Goal: Task Accomplishment & Management: Use online tool/utility

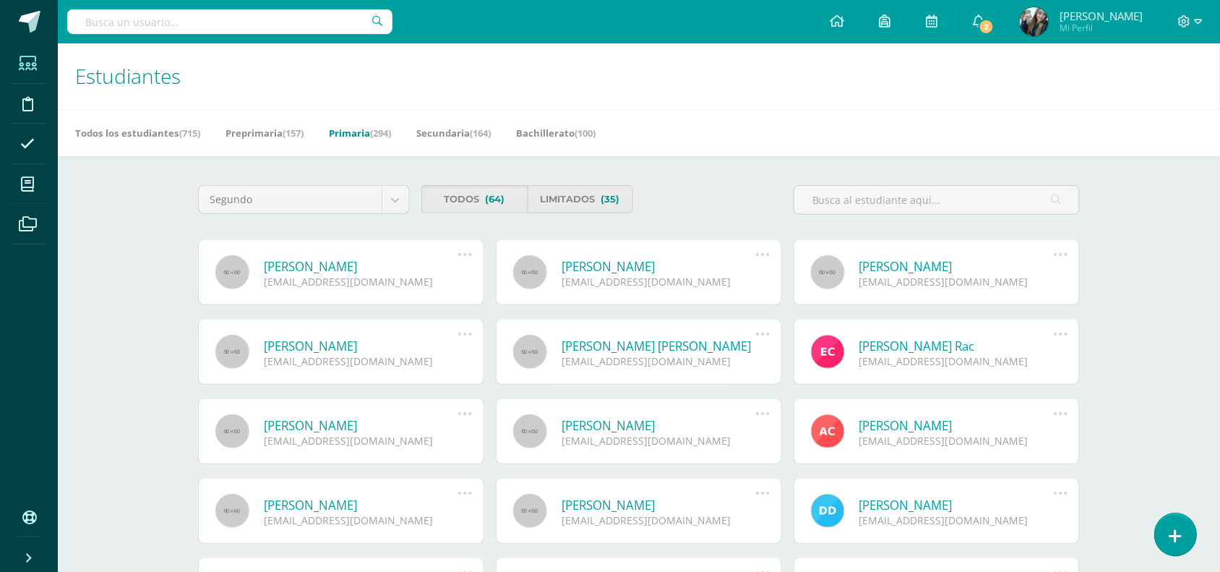
click at [1173, 543] on link at bounding box center [1175, 534] width 41 height 42
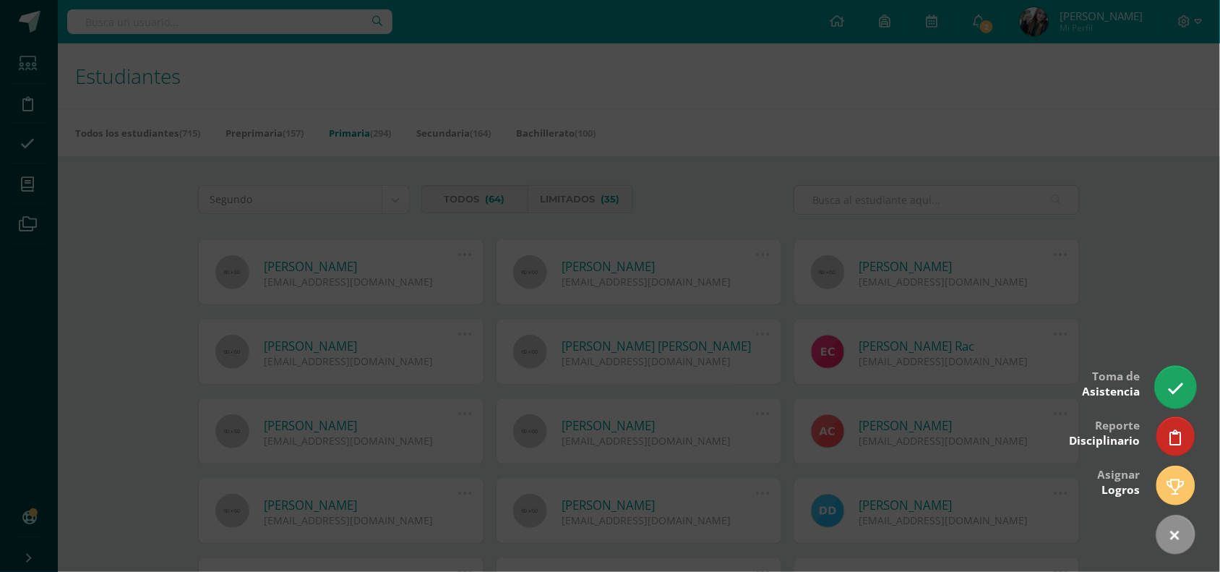
click at [1180, 395] on icon at bounding box center [1175, 388] width 17 height 17
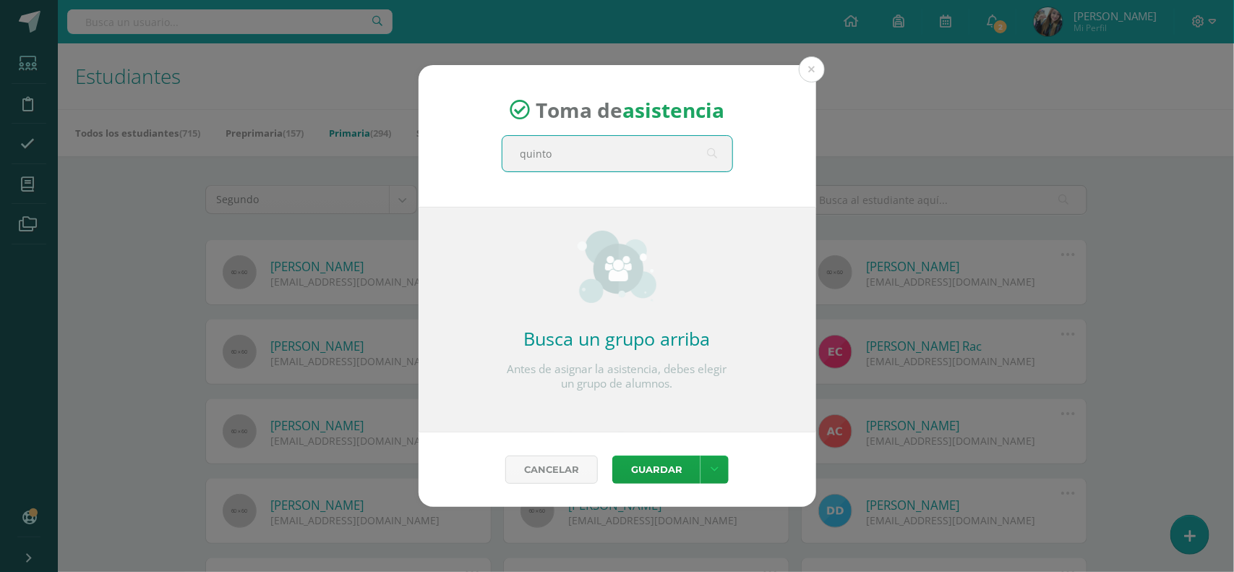
type input "quinto b"
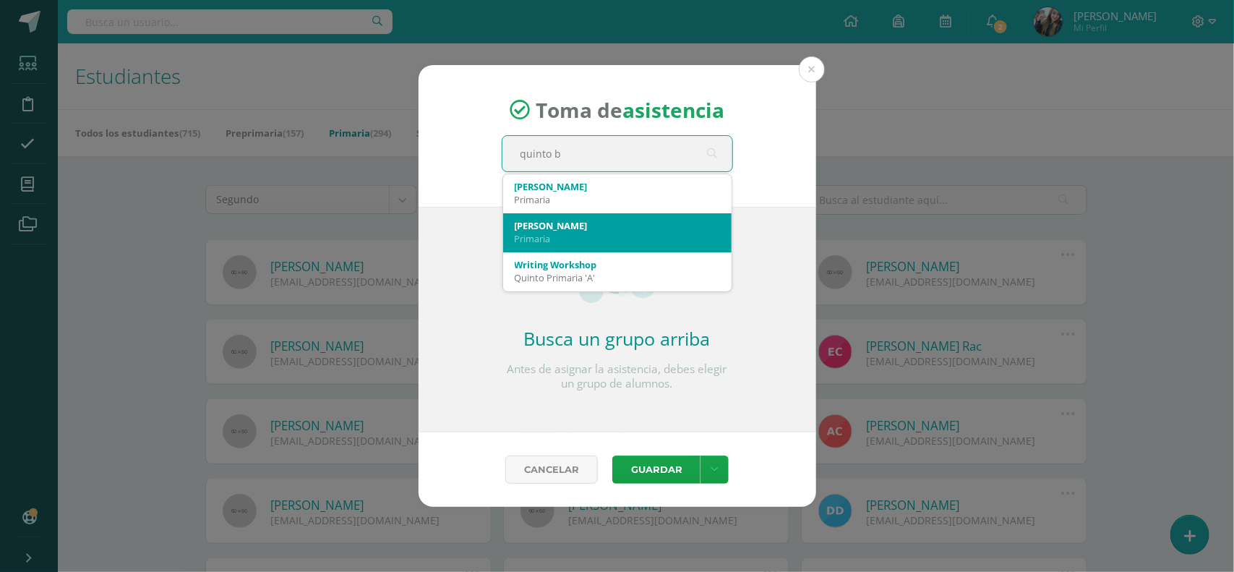
click at [638, 241] on div "Primaria" at bounding box center [617, 238] width 205 height 13
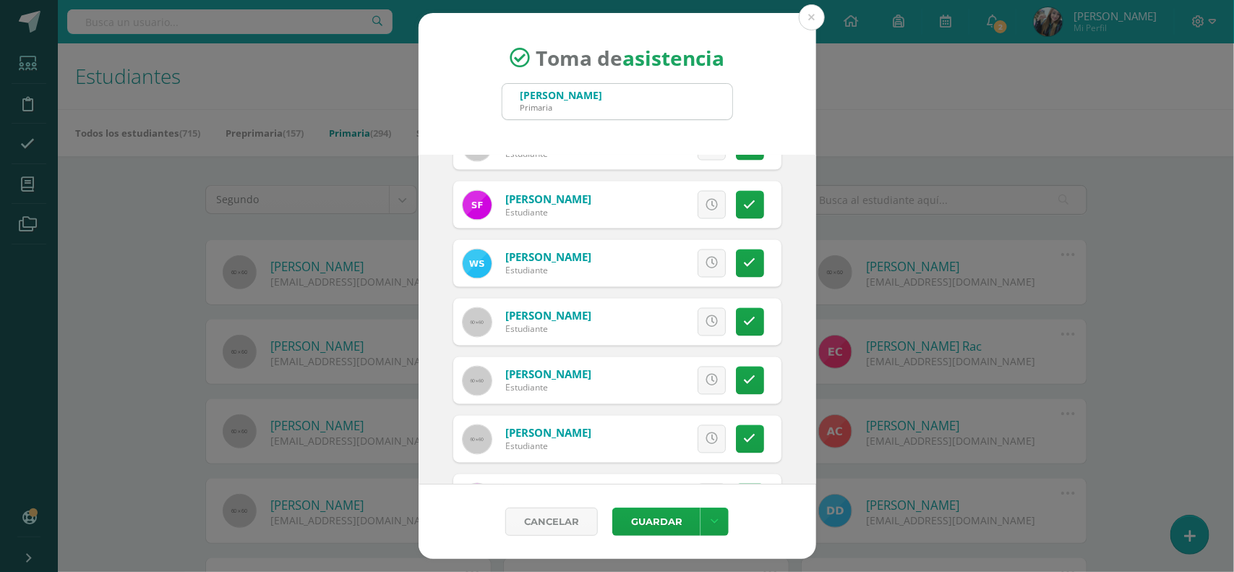
scroll to position [1155, 0]
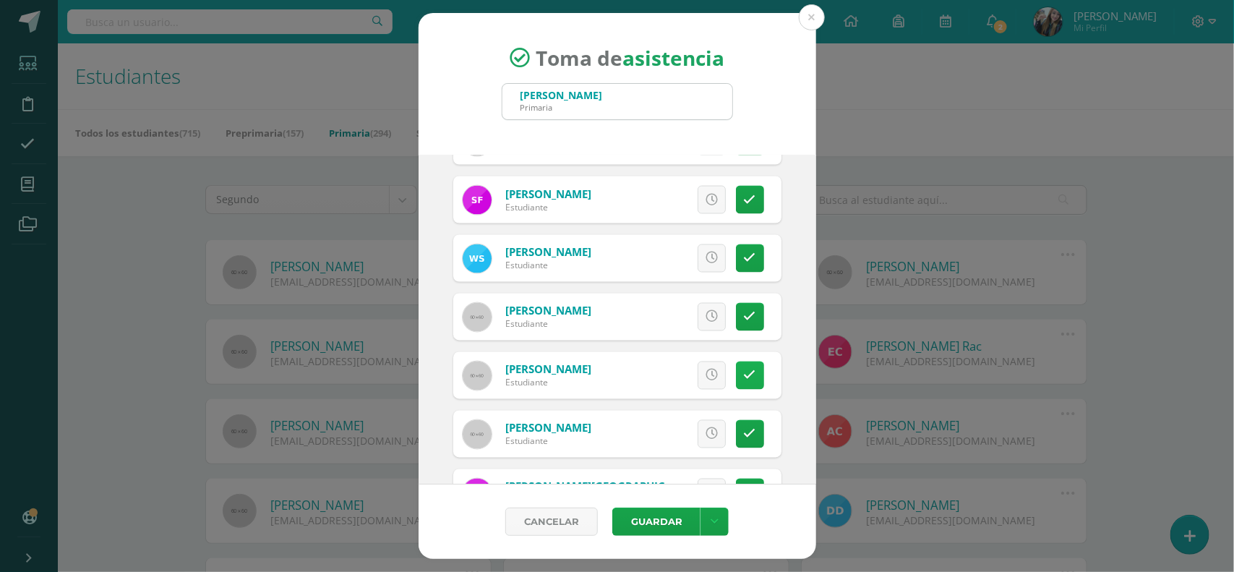
click at [744, 370] on icon at bounding box center [750, 375] width 12 height 12
click at [676, 365] on span "Excusa" at bounding box center [687, 375] width 40 height 27
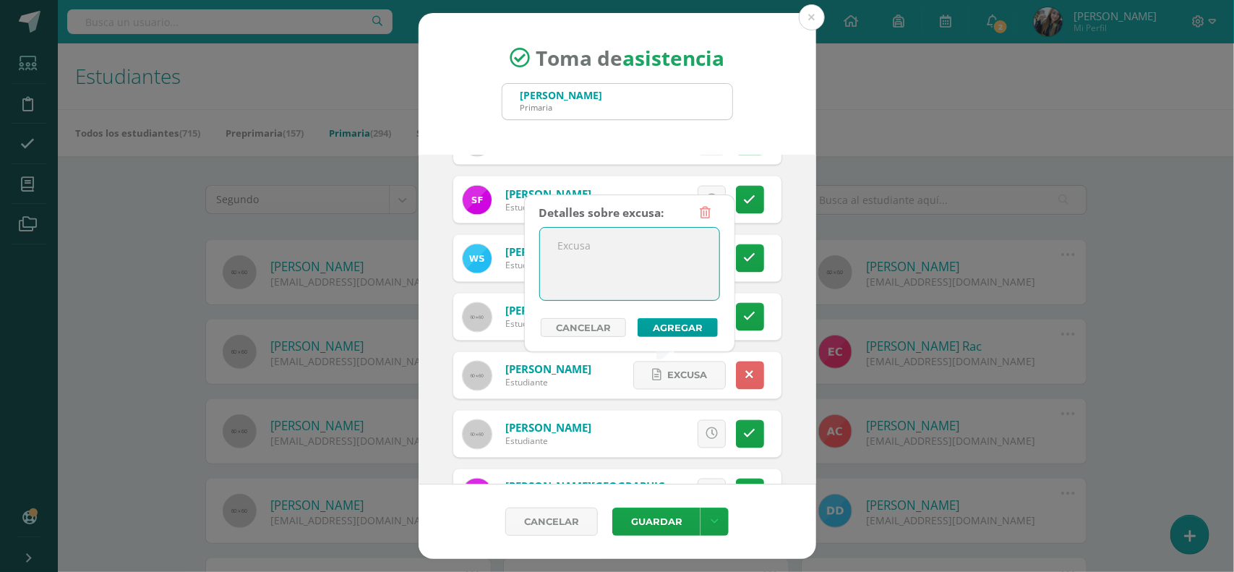
click at [660, 255] on textarea at bounding box center [629, 264] width 179 height 72
type textarea "Indispuesto por enfermedad gripal, mamá mandó correo"
click at [662, 324] on button "Agregar" at bounding box center [677, 327] width 80 height 19
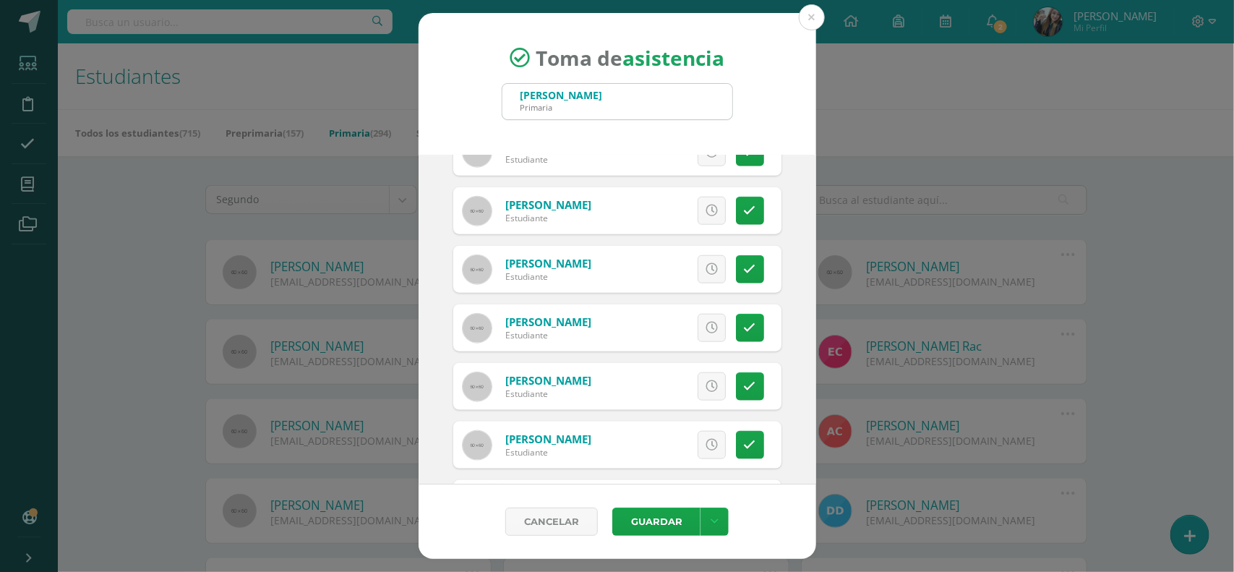
scroll to position [661, 0]
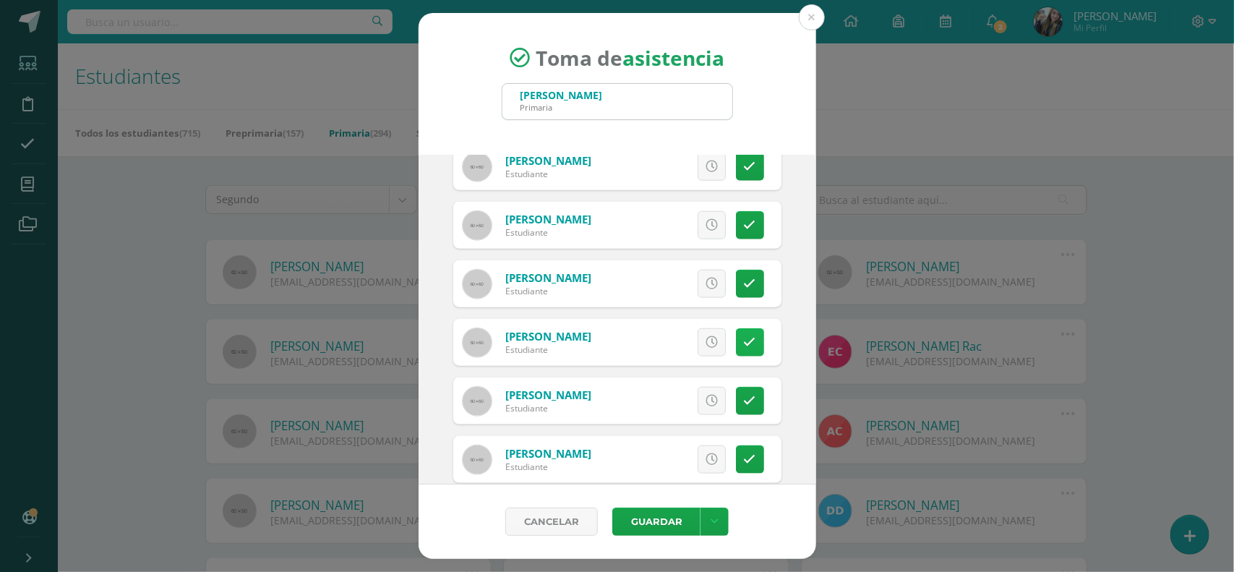
click at [744, 348] on icon at bounding box center [750, 342] width 12 height 12
click at [665, 524] on button "Guardar" at bounding box center [656, 521] width 88 height 28
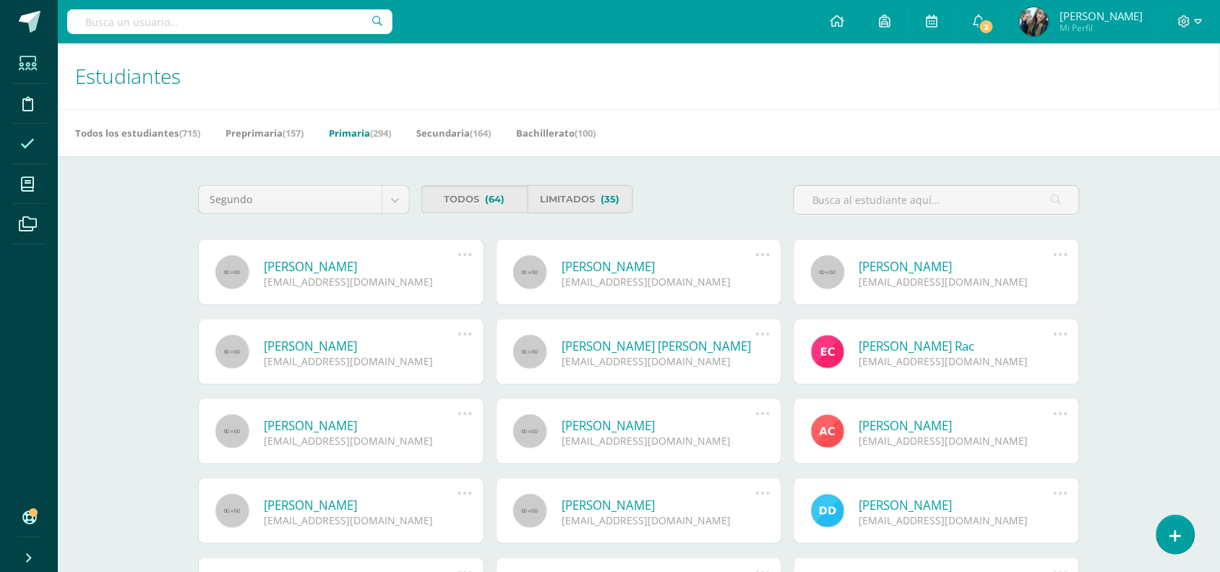
click at [18, 156] on span at bounding box center [28, 143] width 33 height 33
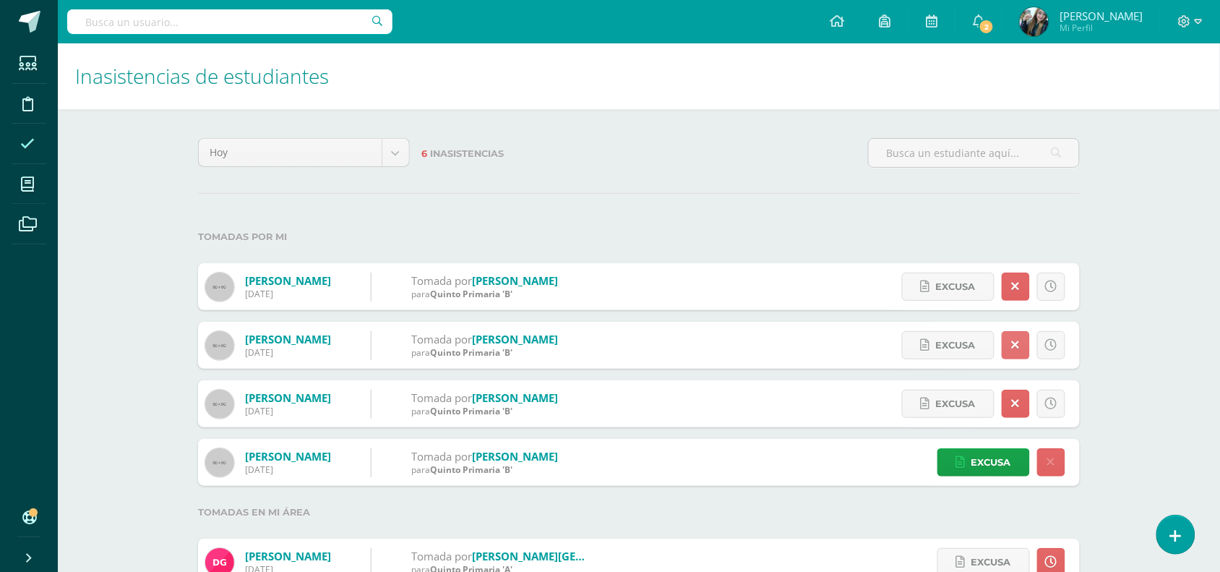
click at [1018, 343] on icon at bounding box center [1016, 345] width 8 height 12
click at [1018, 343] on icon at bounding box center [1016, 345] width 12 height 12
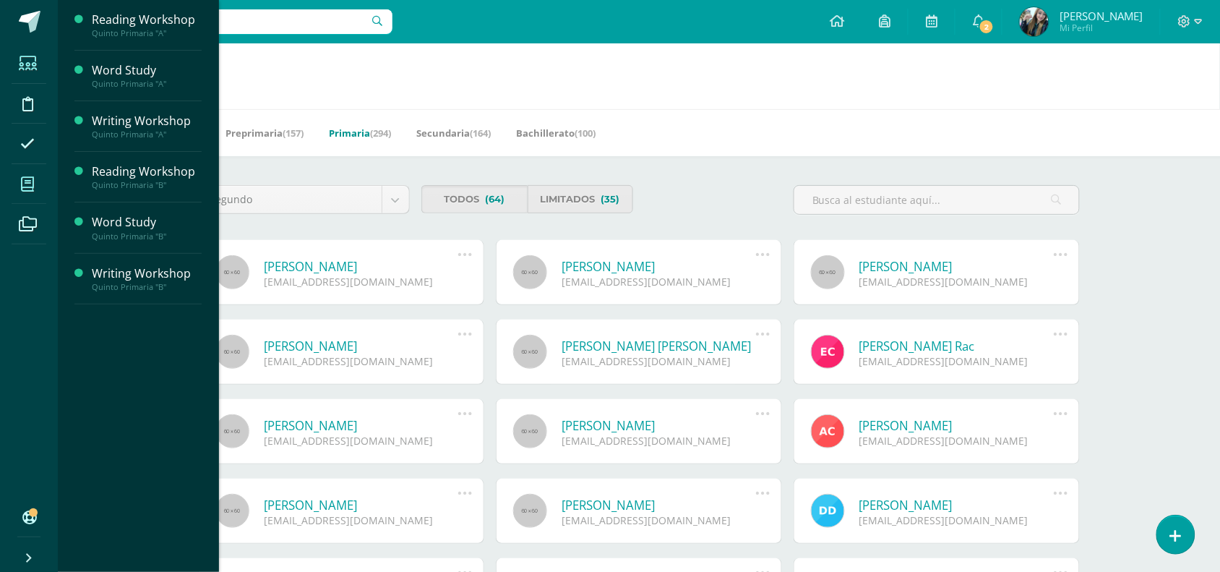
click at [12, 189] on span at bounding box center [28, 184] width 33 height 33
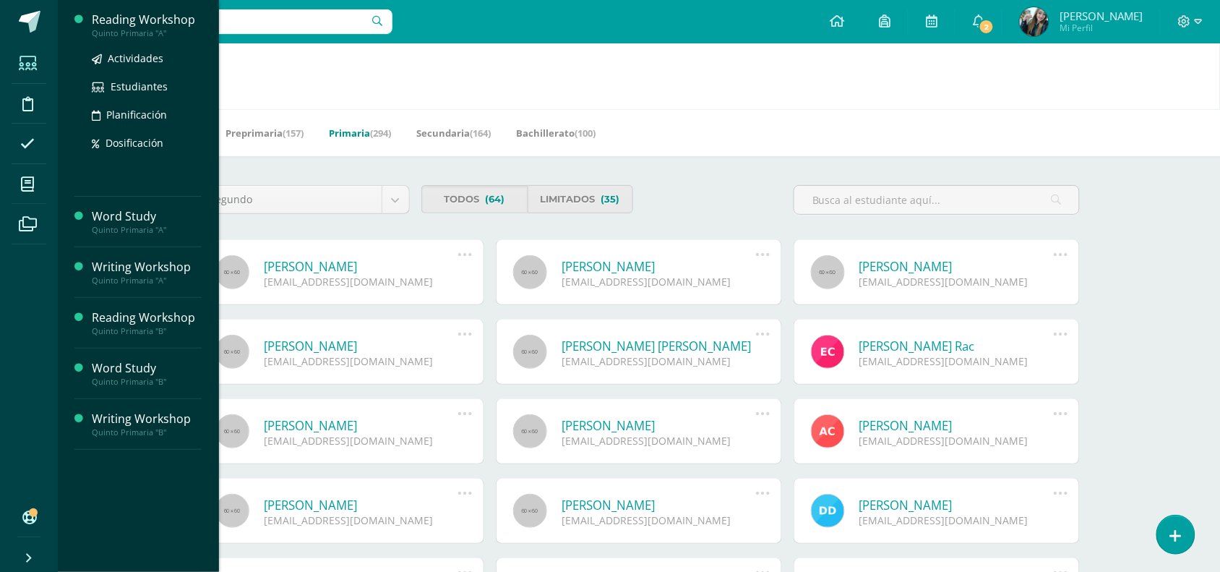
click at [135, 37] on div "Quinto Primaria "A"" at bounding box center [147, 33] width 110 height 10
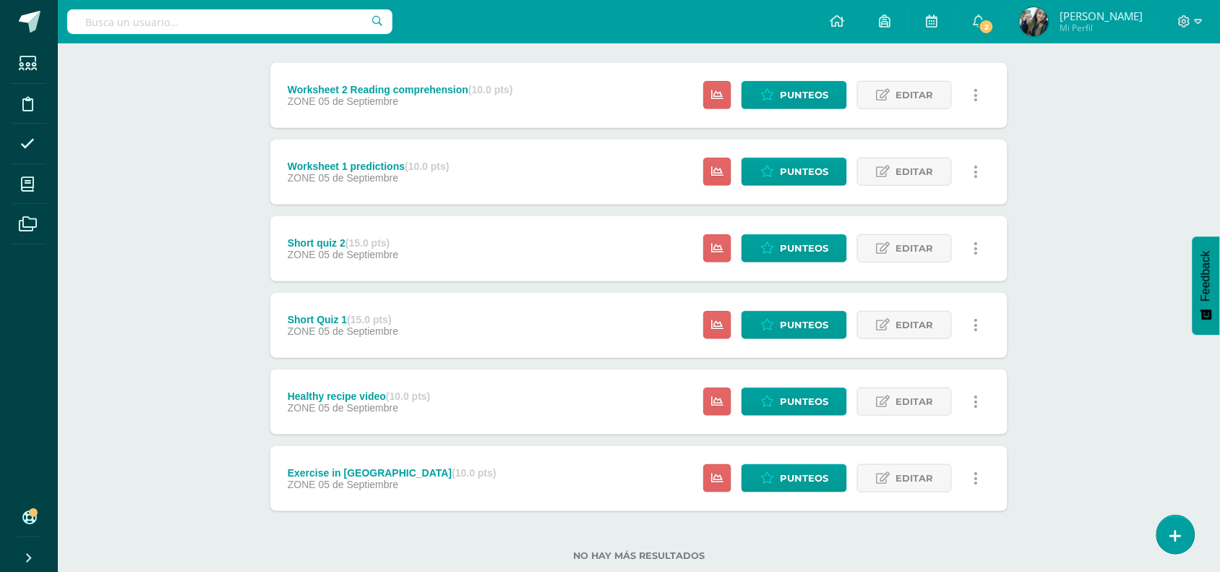
scroll to position [182, 0]
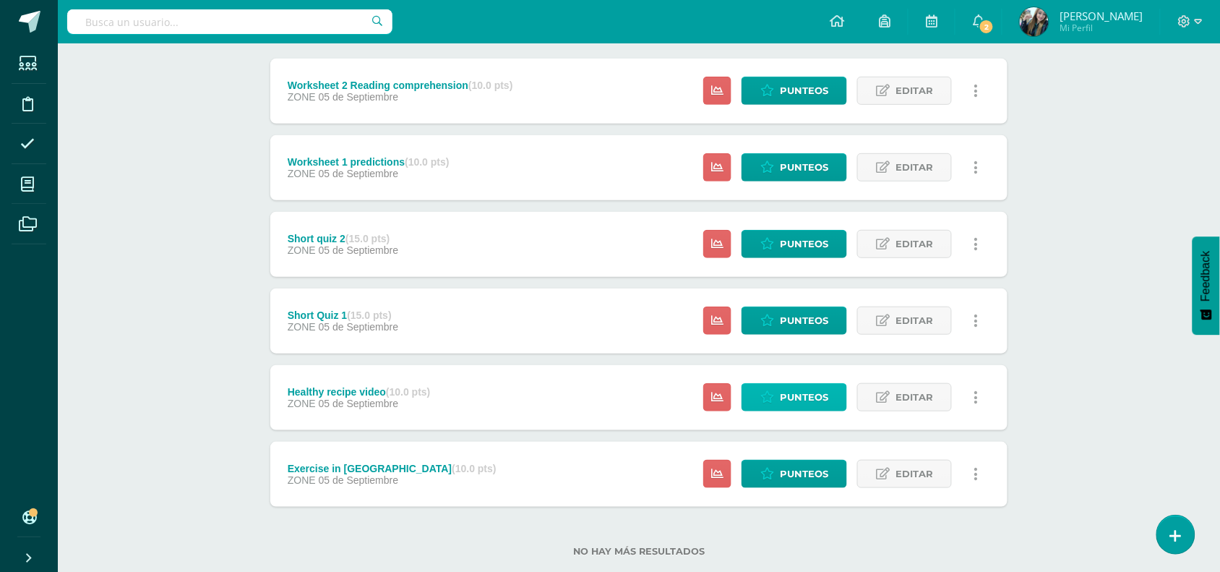
click at [799, 400] on span "Punteos" at bounding box center [804, 397] width 48 height 27
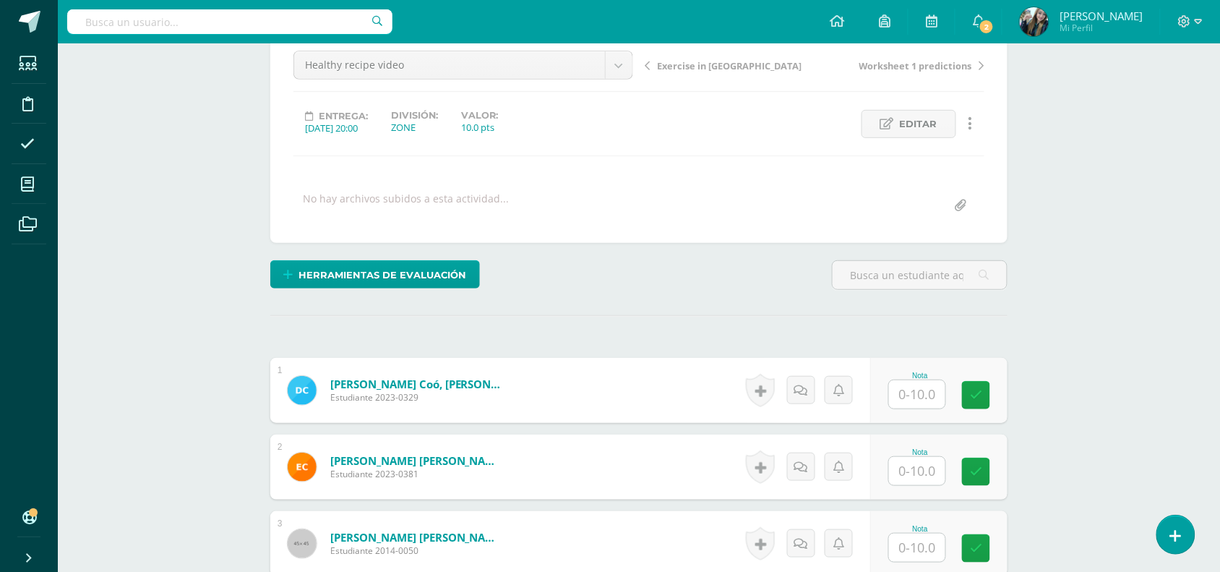
scroll to position [141, 0]
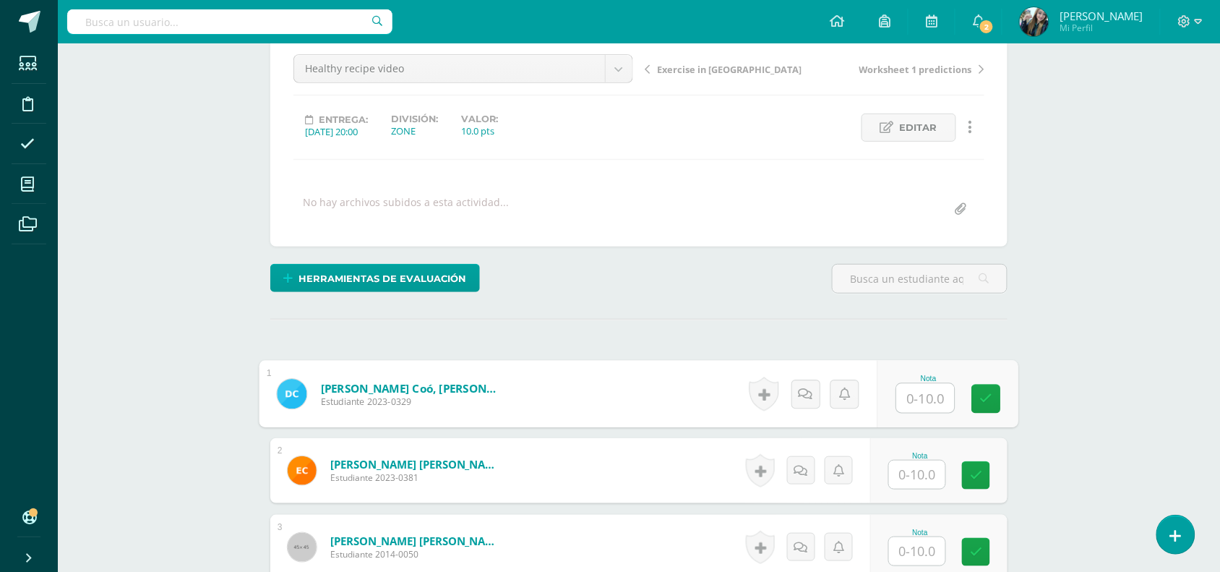
click at [907, 399] on input "text" at bounding box center [926, 398] width 58 height 29
type input "10"
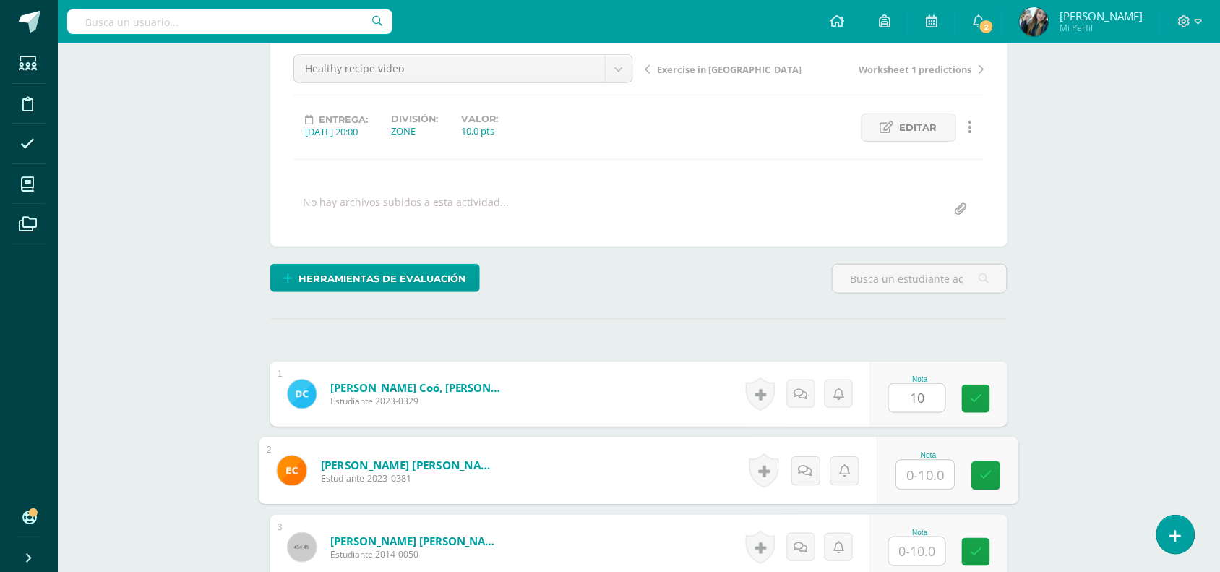
click at [923, 463] on input "text" at bounding box center [926, 474] width 58 height 29
type input "10"
click at [914, 564] on input "text" at bounding box center [917, 551] width 56 height 28
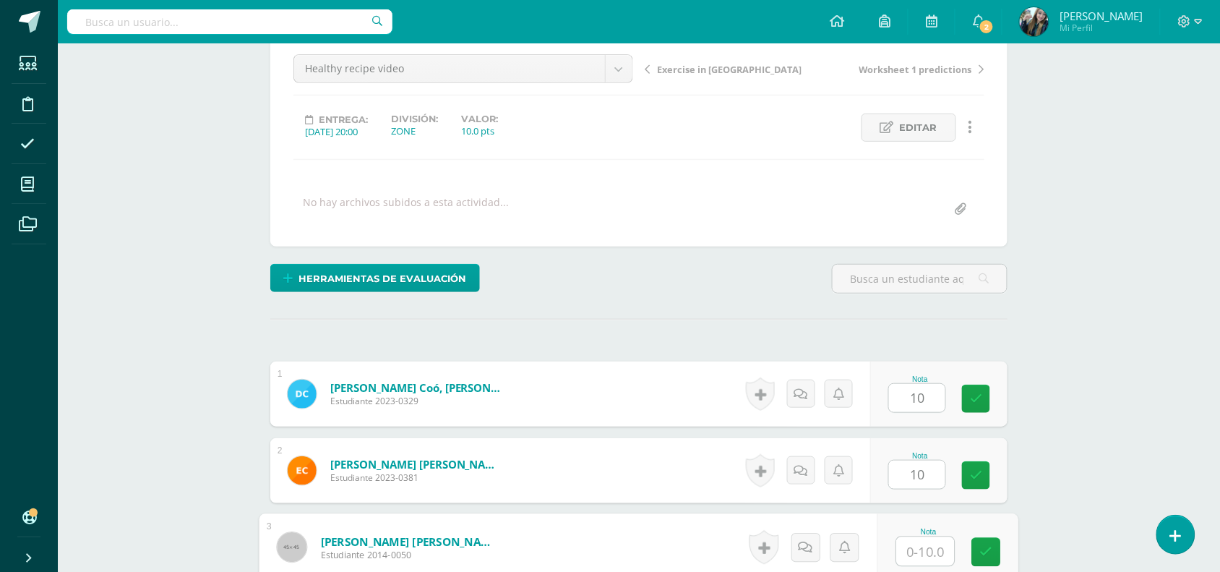
type input "7"
click at [987, 551] on icon at bounding box center [986, 552] width 13 height 12
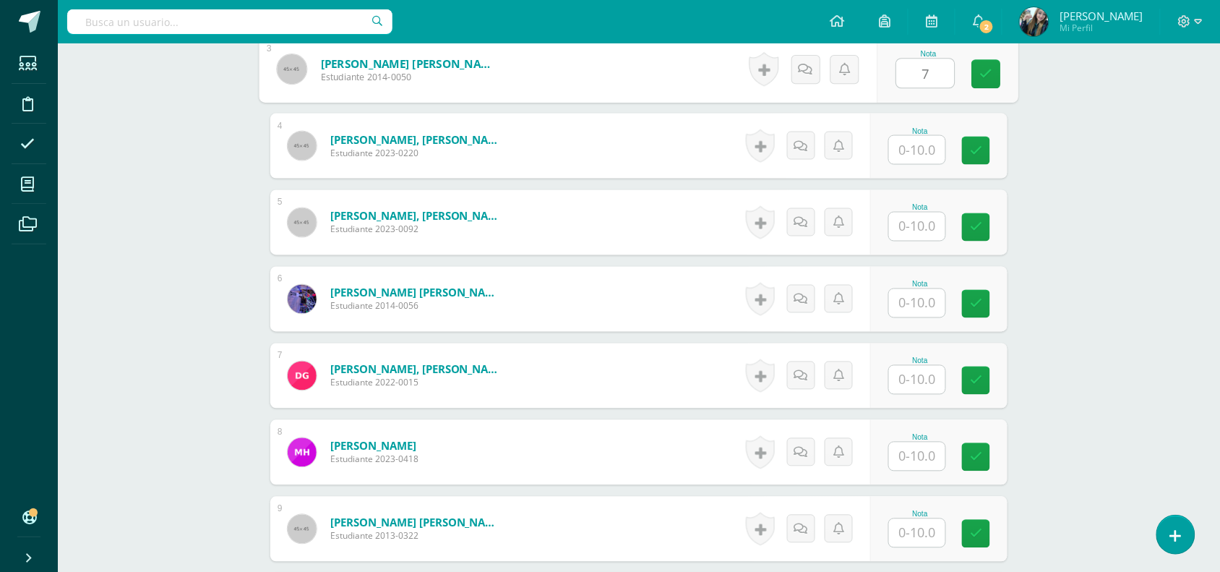
scroll to position [580, 0]
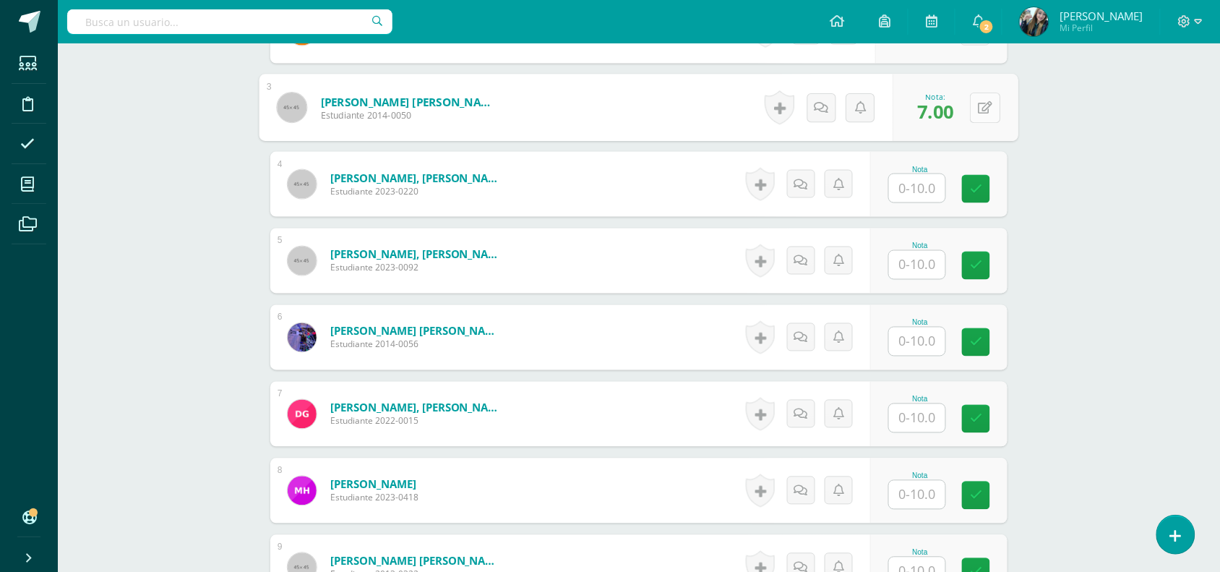
click at [976, 116] on button at bounding box center [985, 108] width 30 height 30
click at [938, 120] on link at bounding box center [946, 112] width 29 height 29
type input "5"
click at [921, 197] on input "text" at bounding box center [917, 188] width 56 height 28
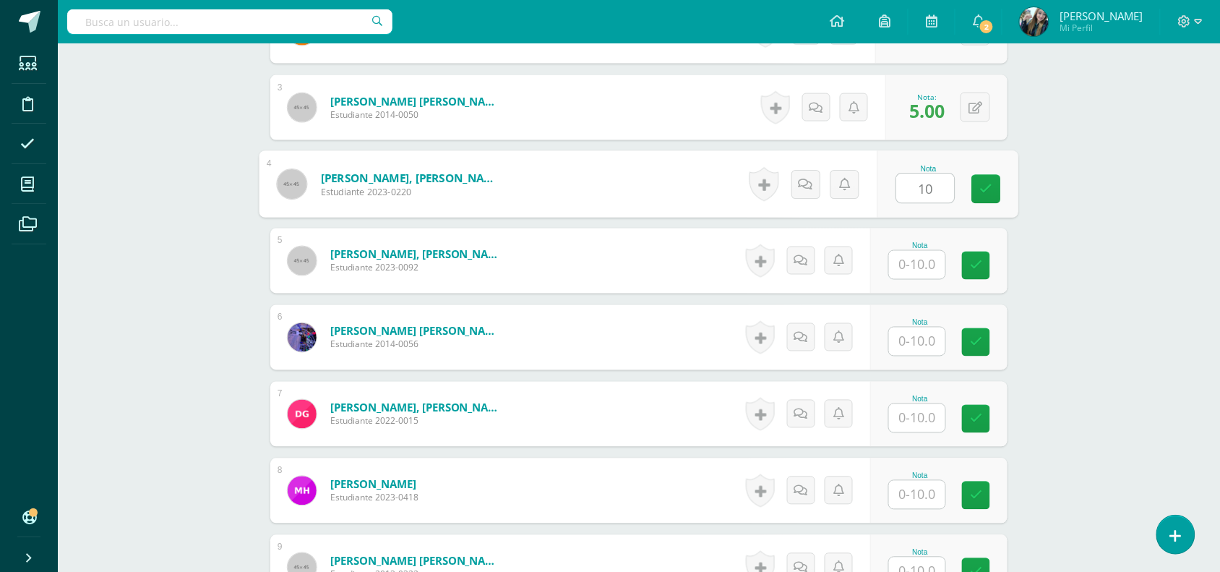
type input "10"
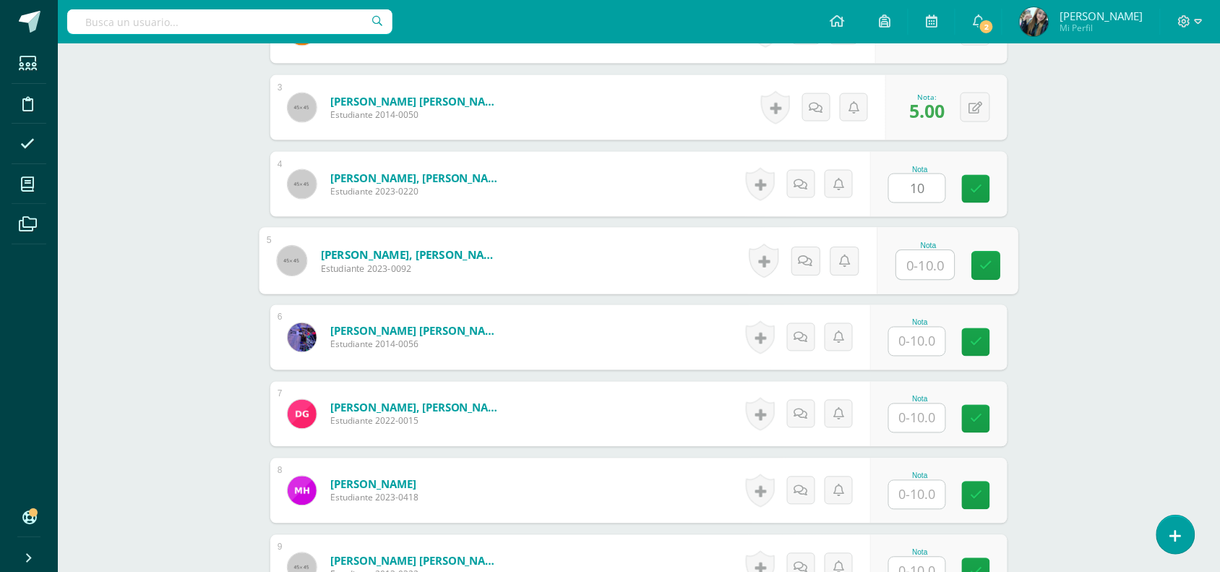
click at [929, 265] on input "text" at bounding box center [926, 265] width 58 height 29
type input "10"
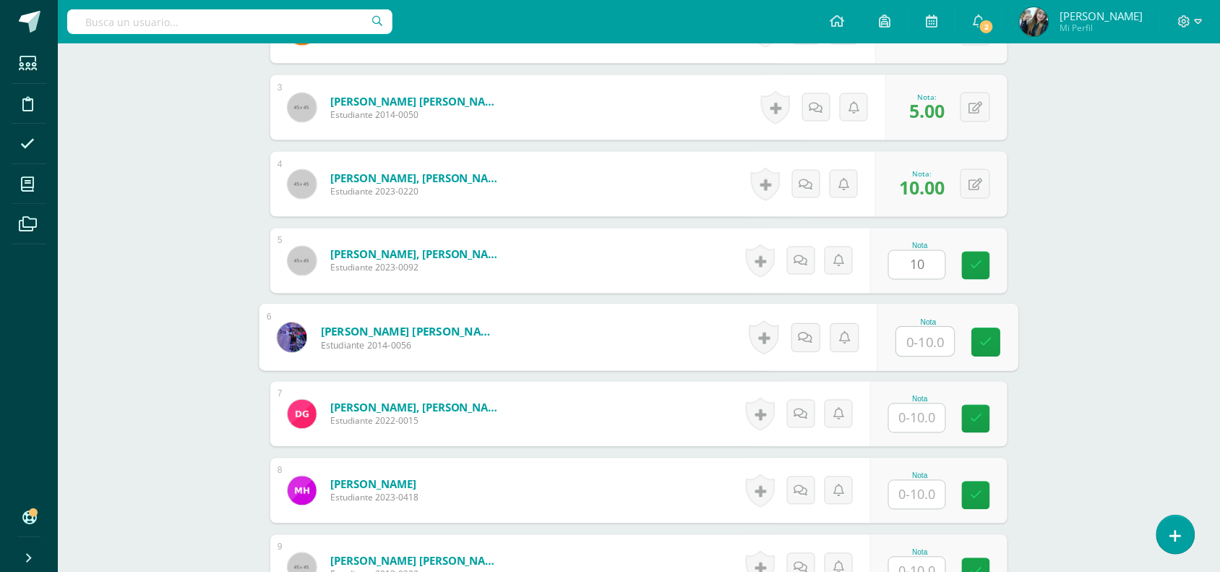
click at [924, 336] on input "text" at bounding box center [926, 341] width 58 height 29
type input "10"
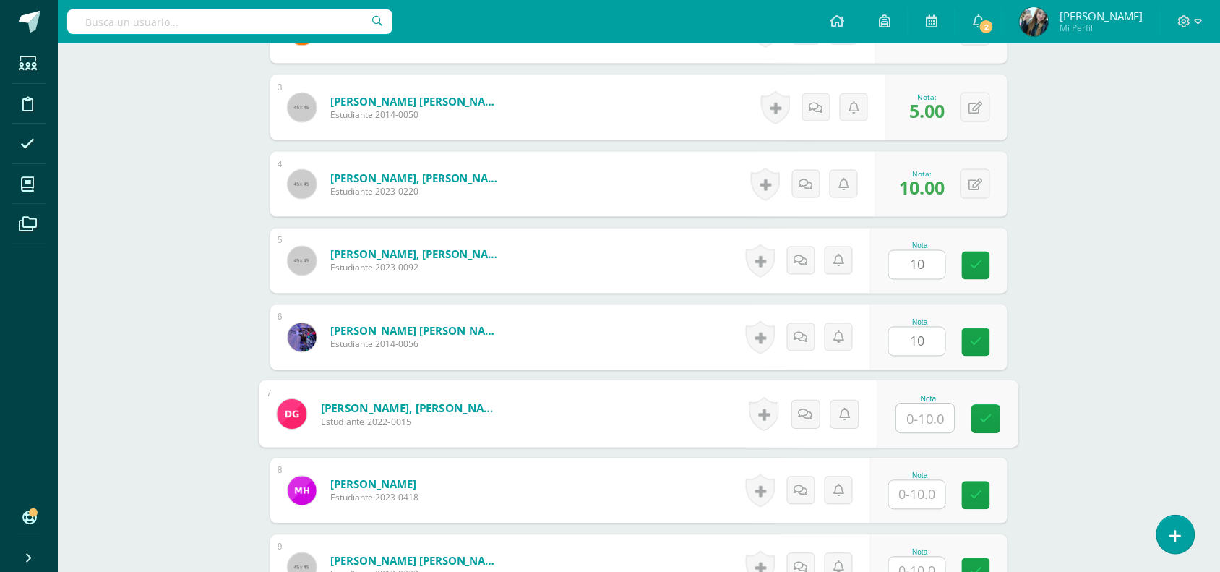
click at [929, 416] on input "text" at bounding box center [926, 418] width 58 height 29
type input "7"
click at [930, 497] on input "text" at bounding box center [917, 495] width 56 height 28
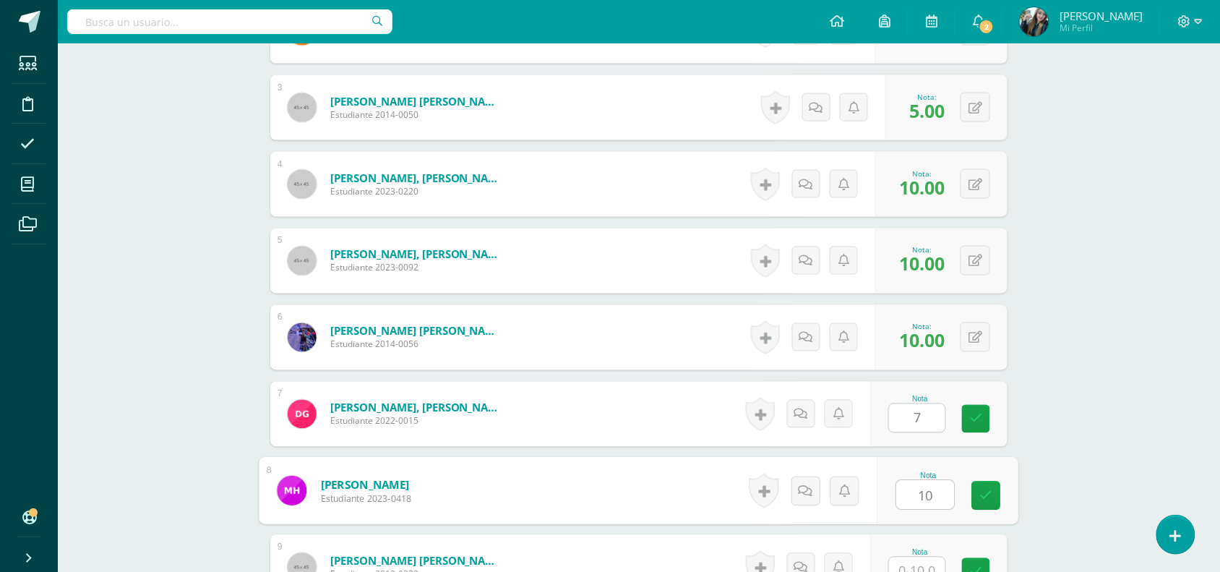
type input "10"
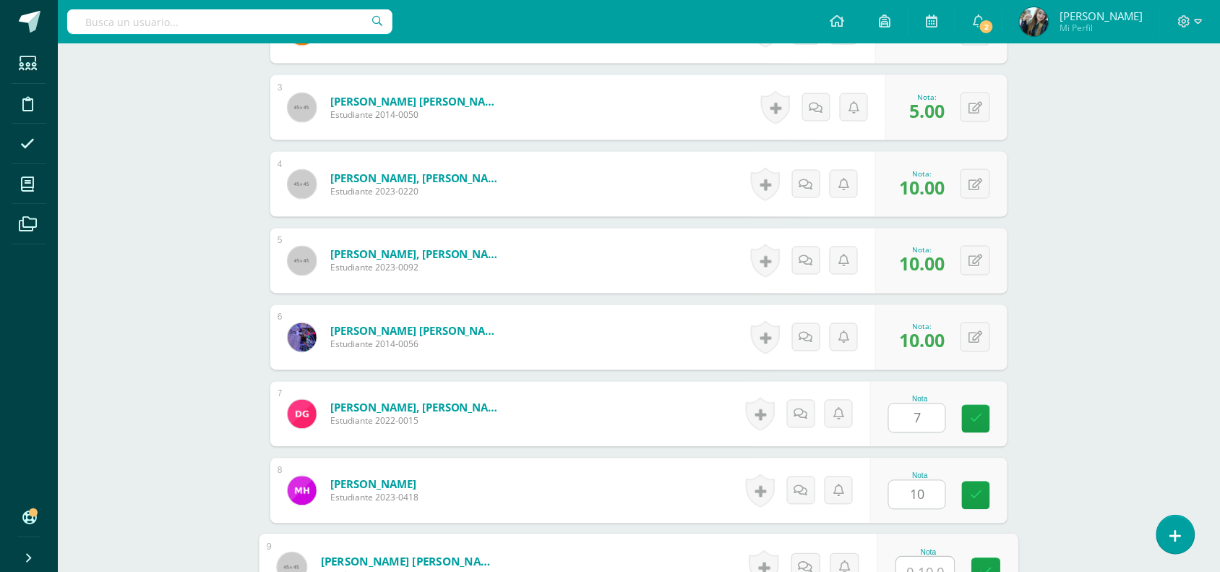
click at [927, 561] on input "text" at bounding box center [926, 571] width 58 height 29
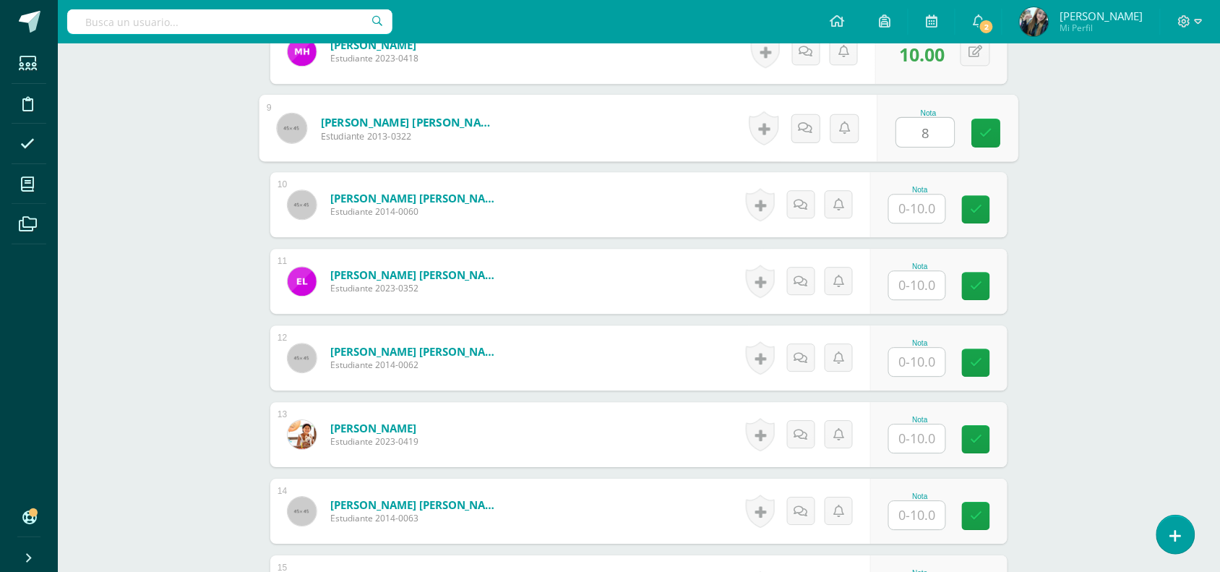
scroll to position [1124, 0]
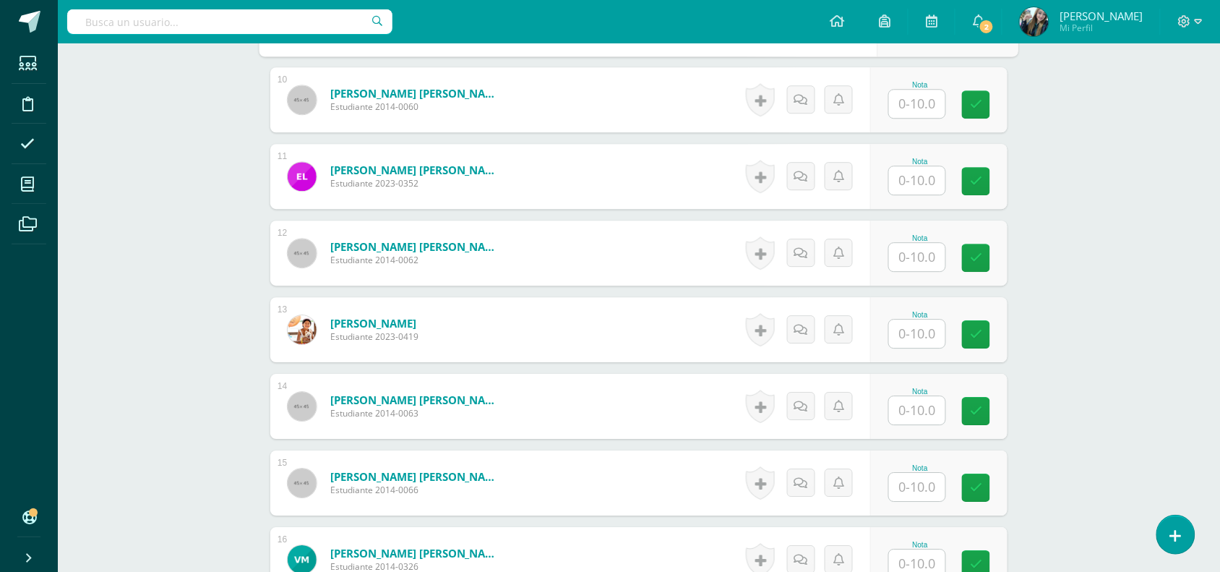
type input "8"
drag, startPoint x: 1232, startPoint y: 348, endPoint x: 1204, endPoint y: 99, distance: 250.2
click at [1204, 99] on div "Reading Workshop Quinto Primaria "A" Herramientas Detalle de asistencias Activi…" at bounding box center [639, 144] width 1162 height 2451
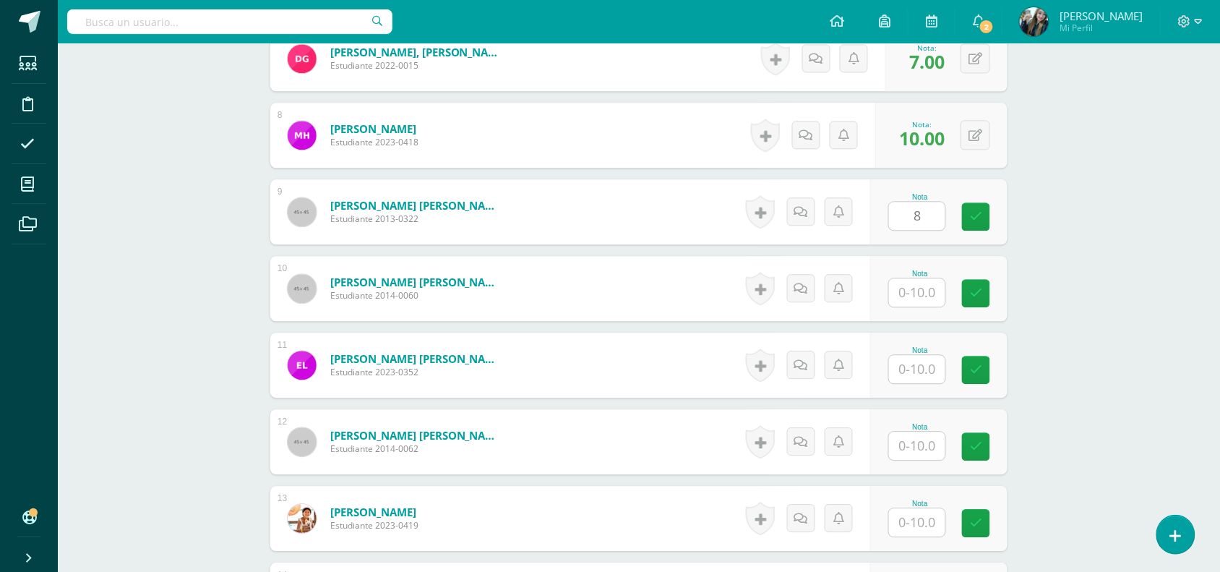
scroll to position [927, 0]
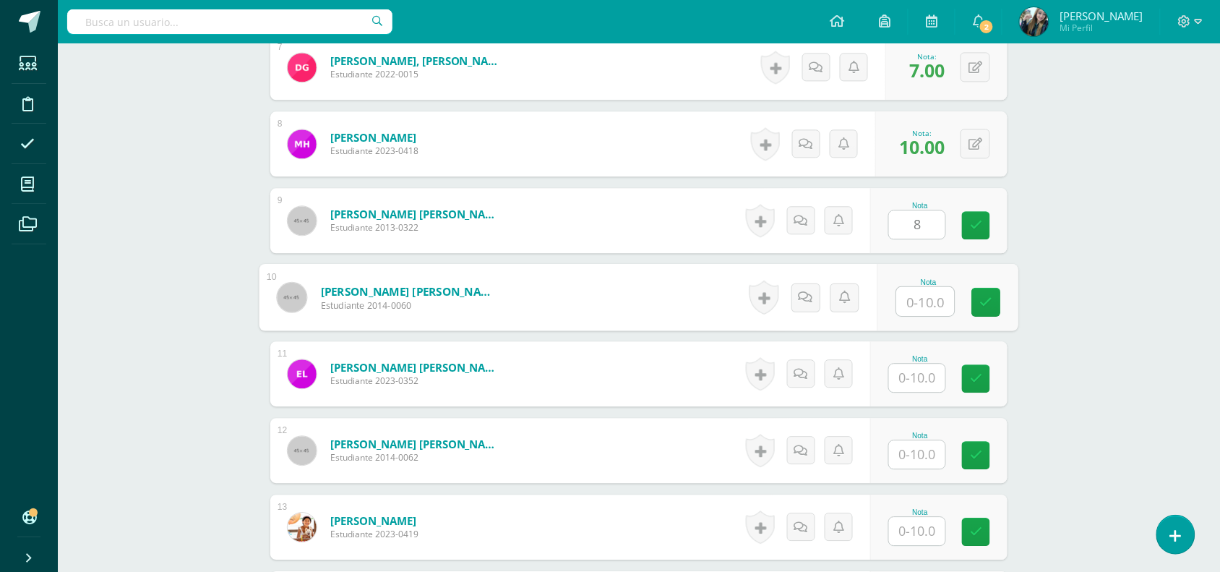
click at [914, 296] on input "text" at bounding box center [926, 301] width 58 height 29
type input "10"
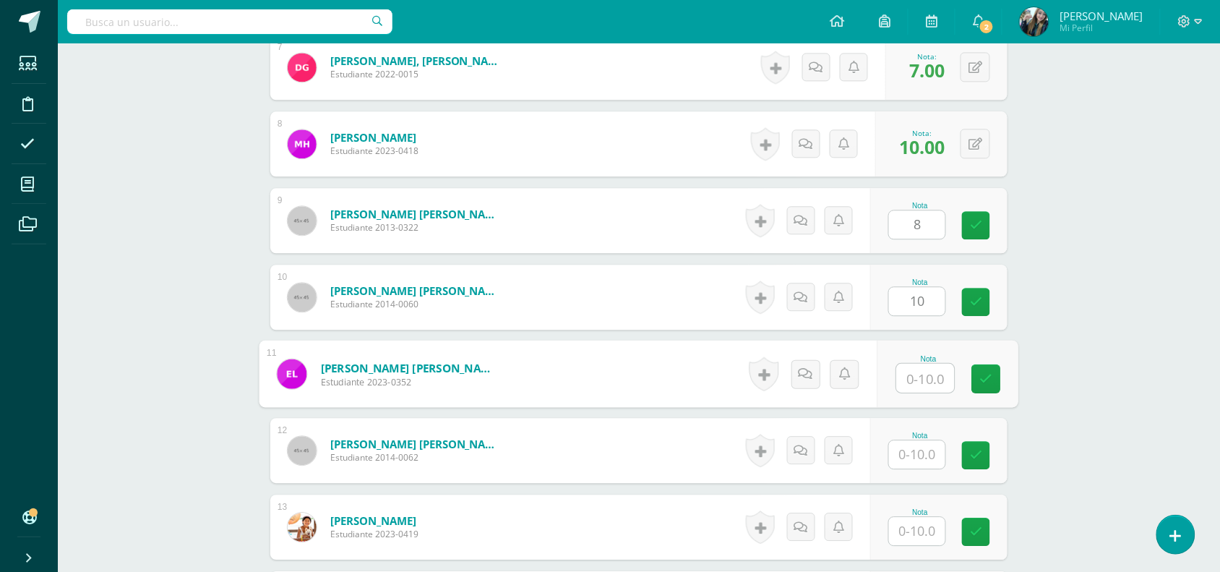
click at [918, 377] on input "text" at bounding box center [926, 378] width 58 height 29
type input "10"
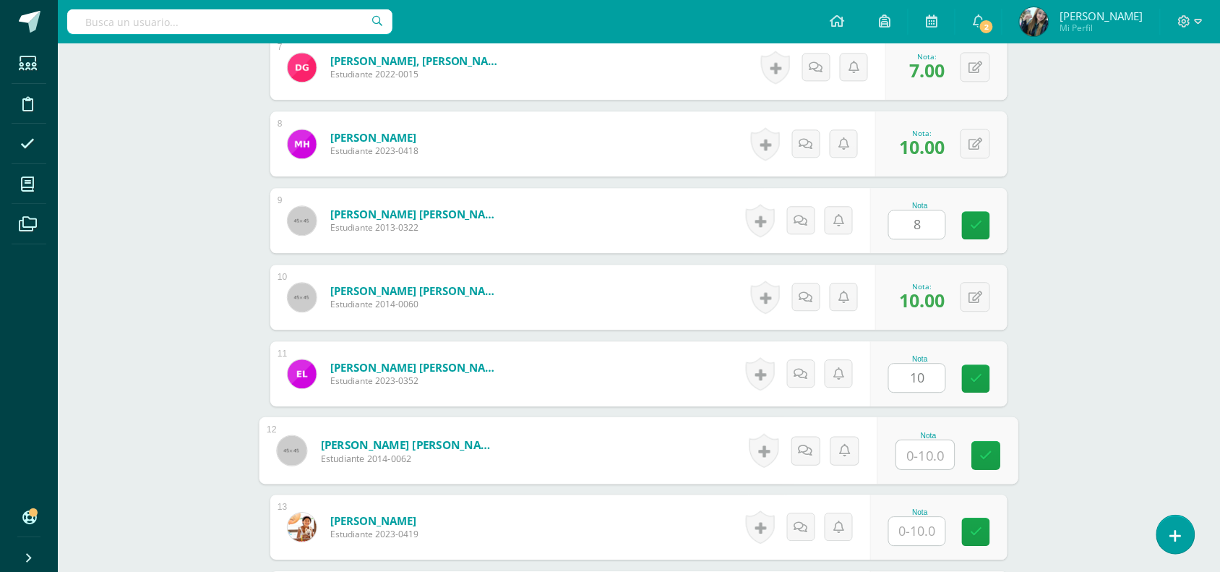
click at [929, 460] on input "text" at bounding box center [926, 454] width 58 height 29
type input "10"
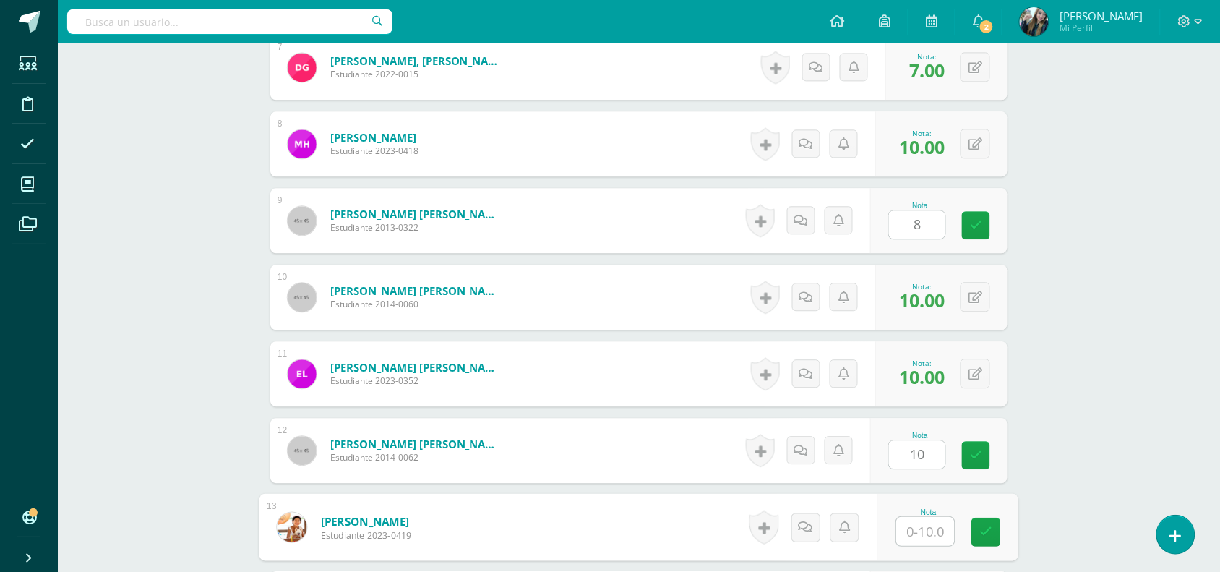
click at [920, 526] on input "text" at bounding box center [926, 531] width 58 height 29
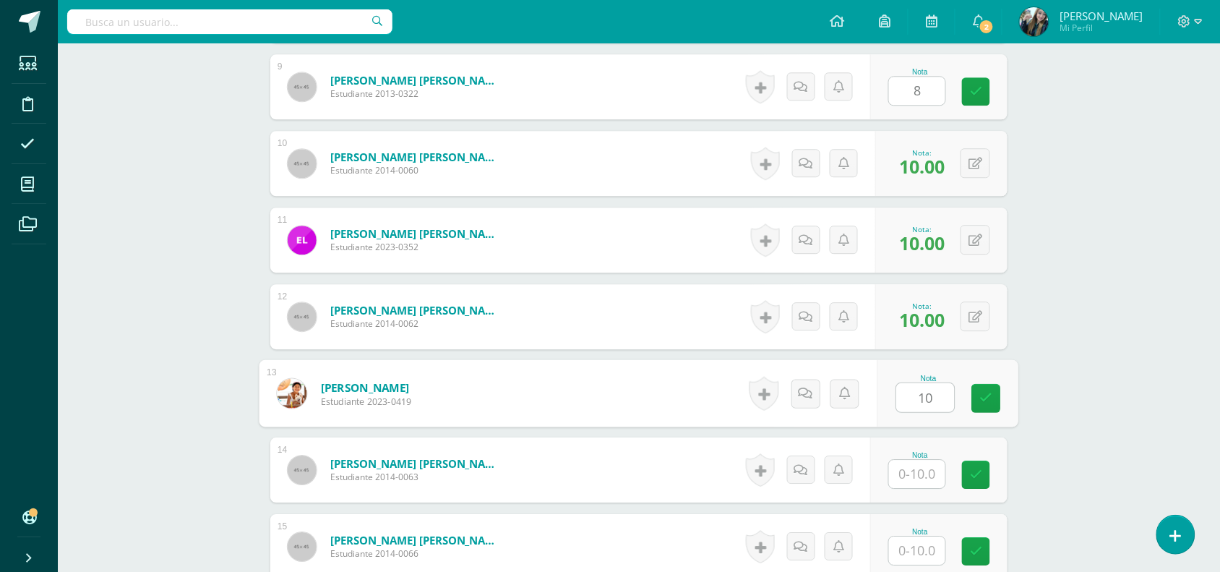
scroll to position [1115, 0]
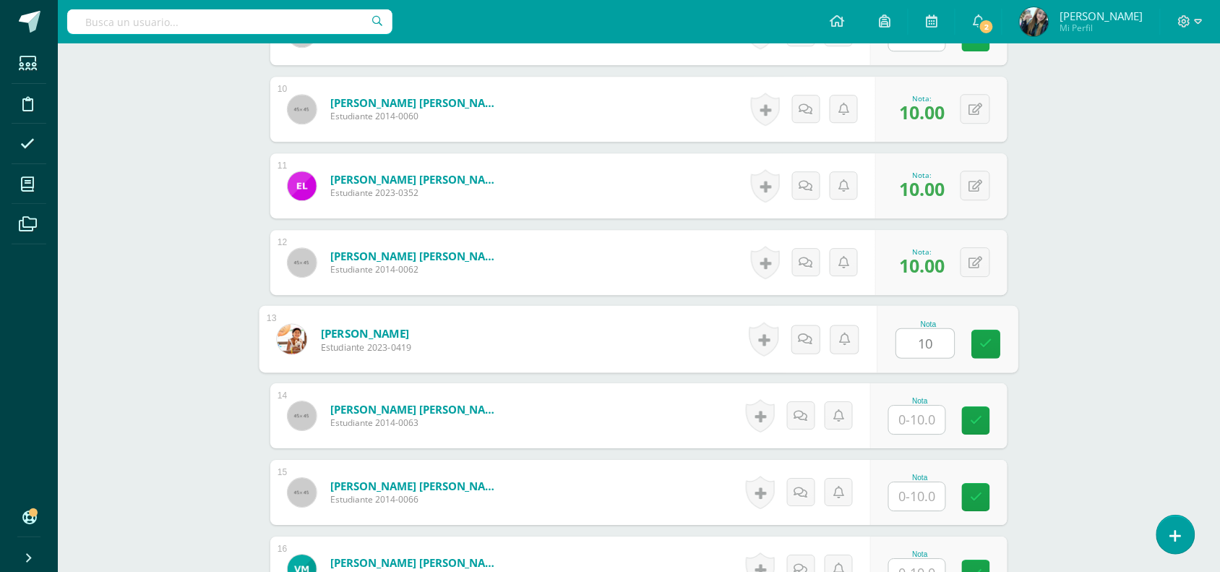
click at [970, 46] on link at bounding box center [976, 37] width 28 height 28
type input "10"
drag, startPoint x: 1233, startPoint y: 317, endPoint x: 1145, endPoint y: 106, distance: 228.4
click at [1145, 106] on div "Reading Workshop Quinto Primaria "A" Herramientas Detalle de asistencias Activi…" at bounding box center [639, 153] width 1162 height 2451
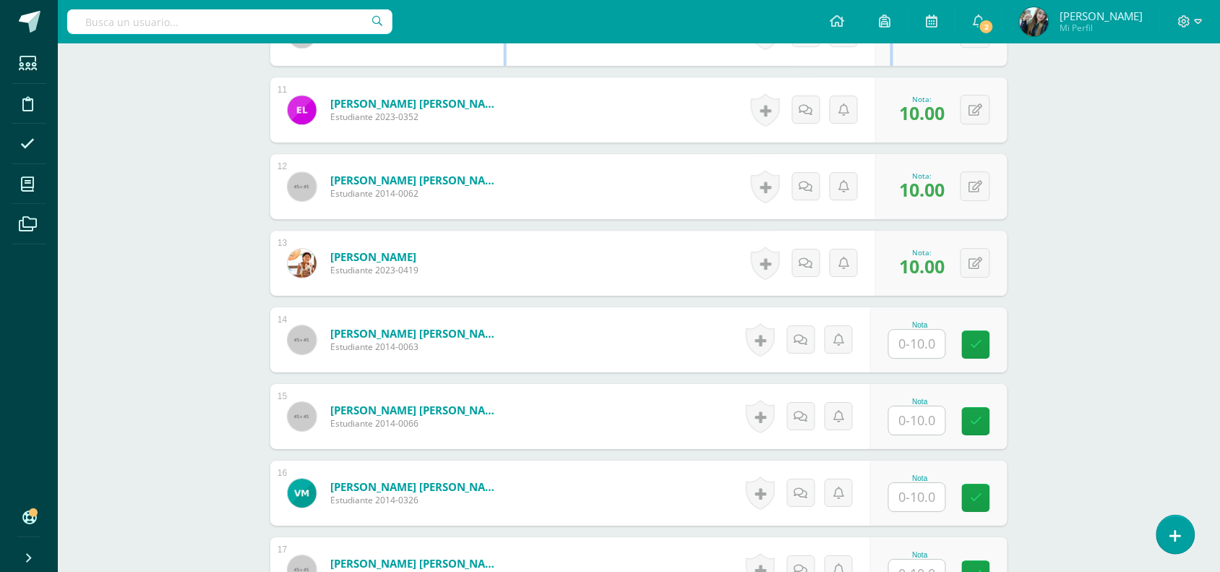
scroll to position [1195, 0]
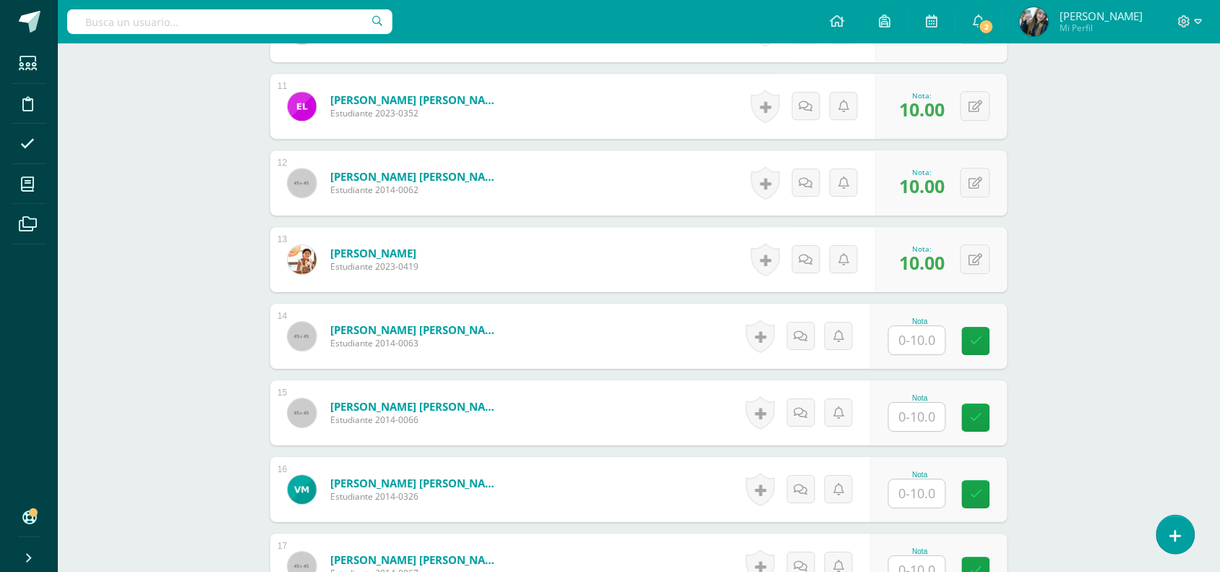
click at [901, 337] on input "text" at bounding box center [917, 340] width 56 height 28
type input "10"
click at [915, 421] on input "text" at bounding box center [926, 417] width 58 height 29
type input "10"
click at [926, 486] on input "text" at bounding box center [926, 493] width 58 height 29
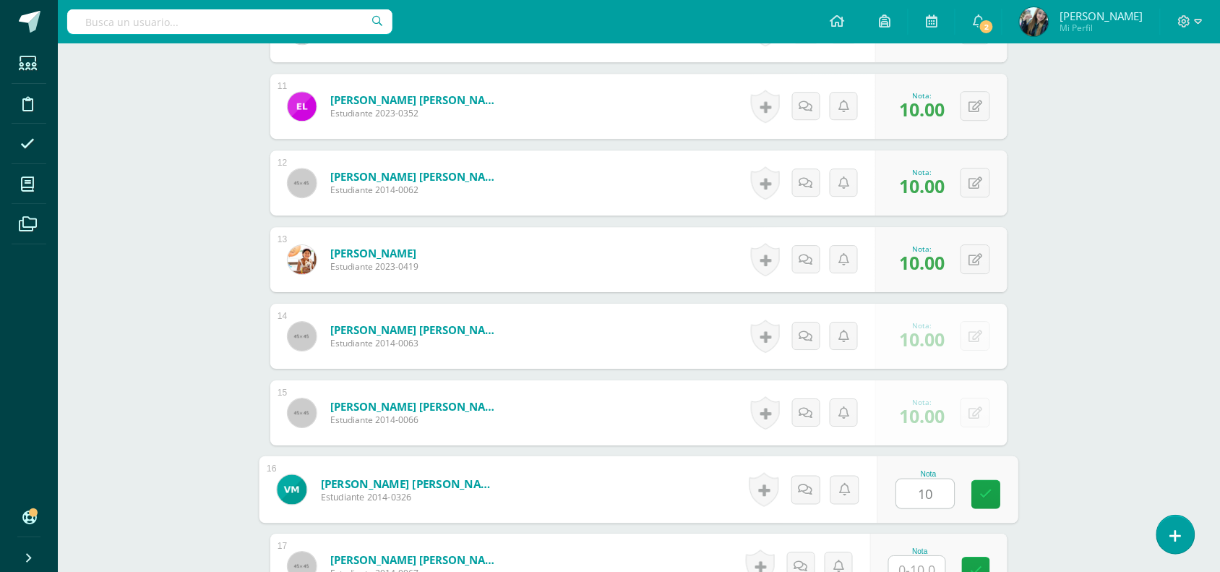
type input "10"
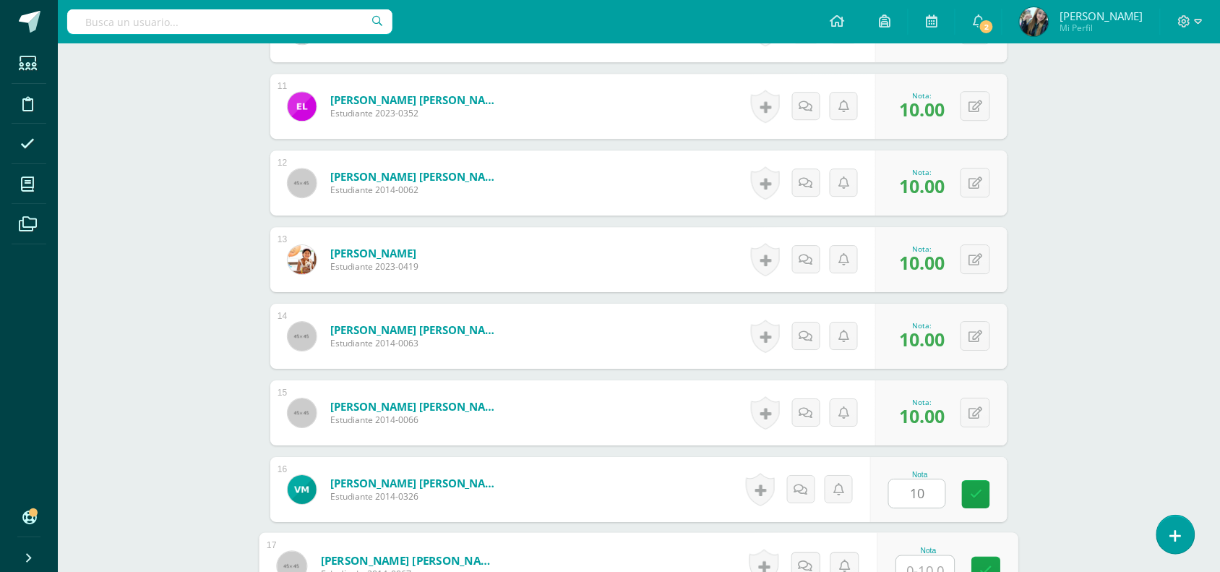
click at [931, 559] on input "text" at bounding box center [926, 570] width 58 height 29
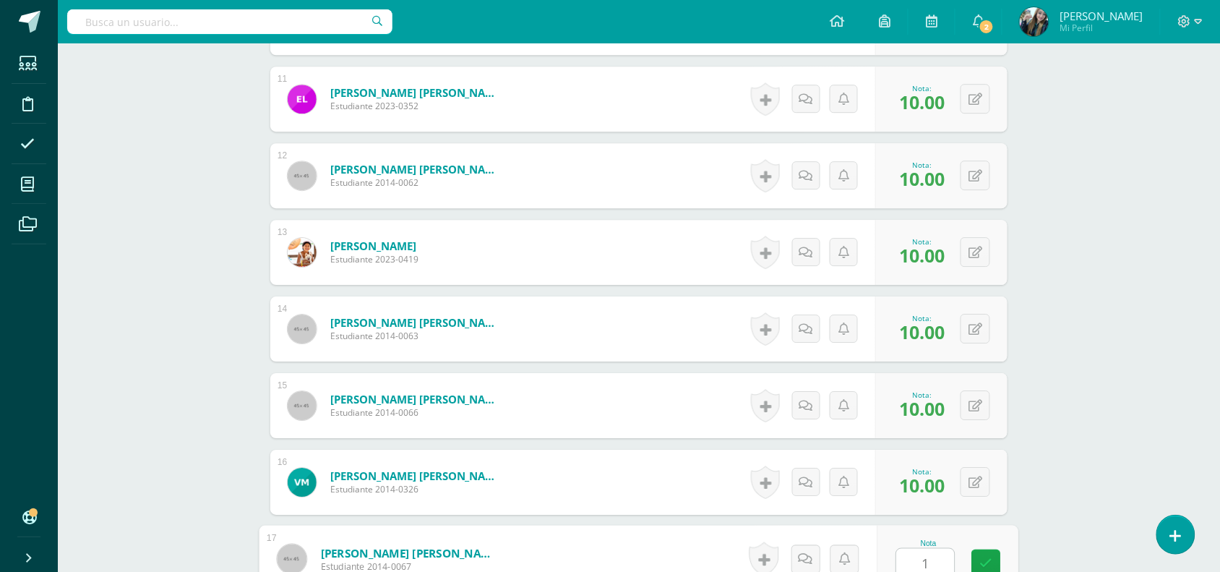
type input "10"
click at [981, 564] on icon at bounding box center [986, 563] width 13 height 12
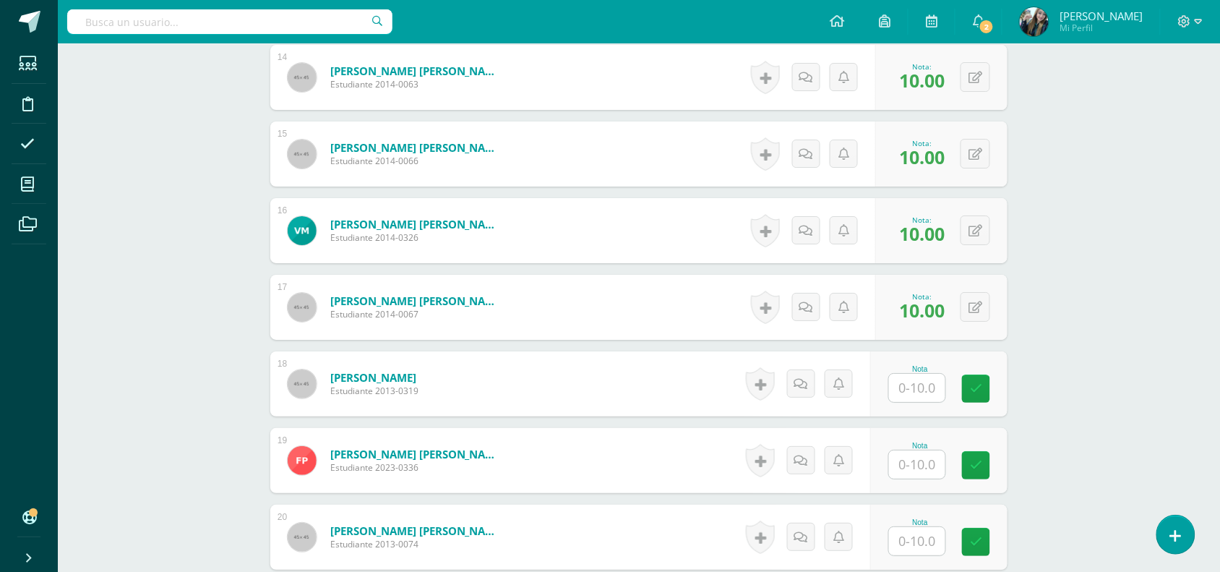
scroll to position [1474, 0]
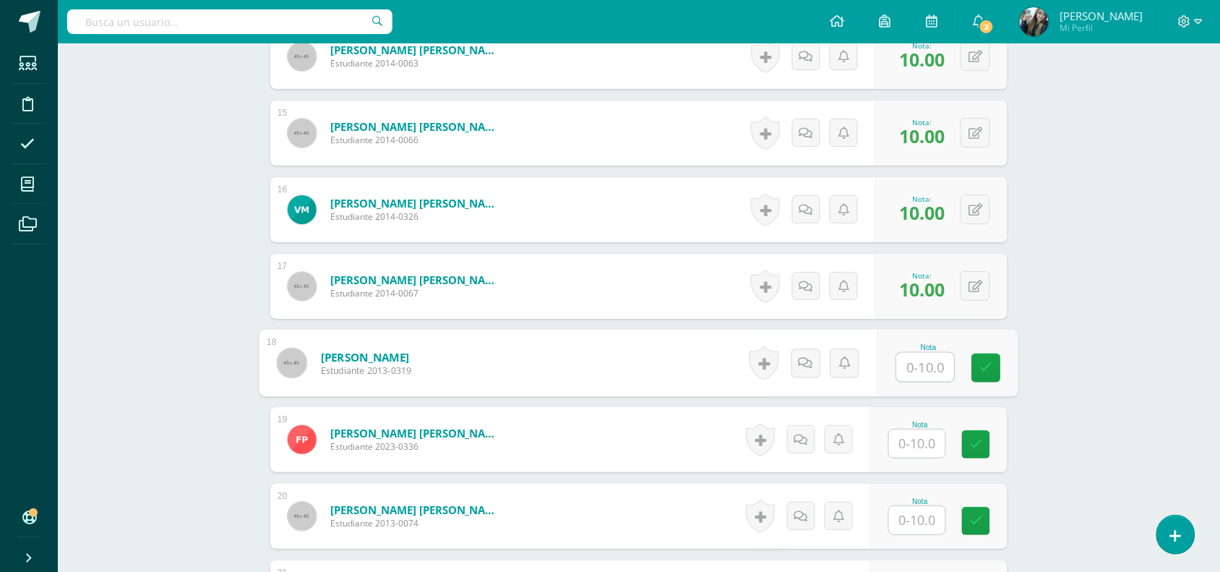
click at [916, 365] on input "text" at bounding box center [926, 367] width 58 height 29
type input "10"
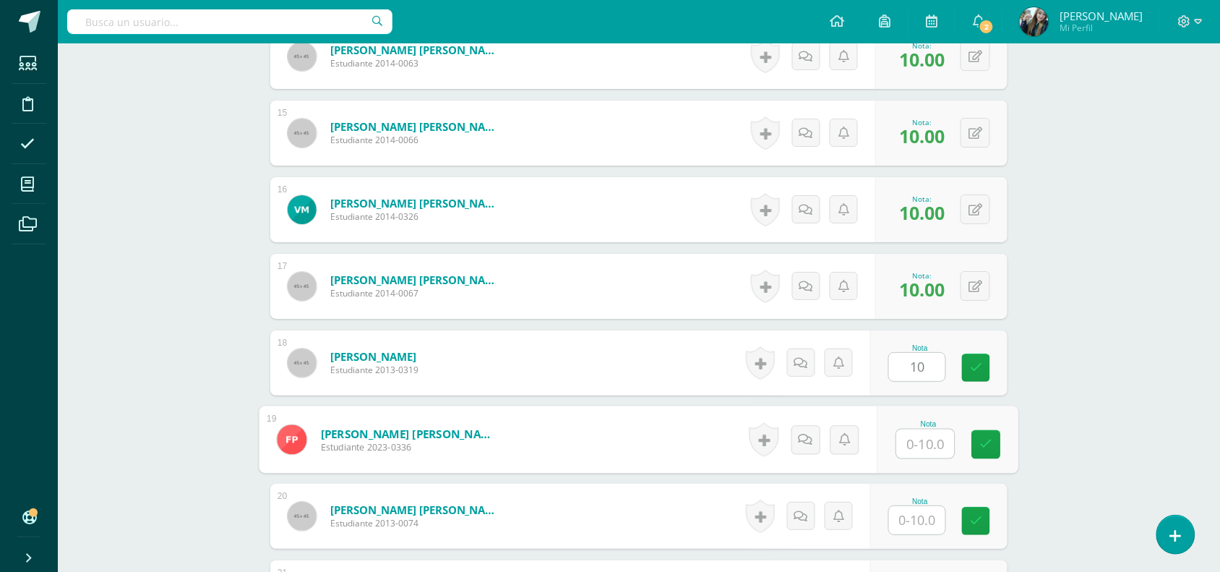
click at [919, 449] on input "text" at bounding box center [926, 443] width 58 height 29
type input "10"
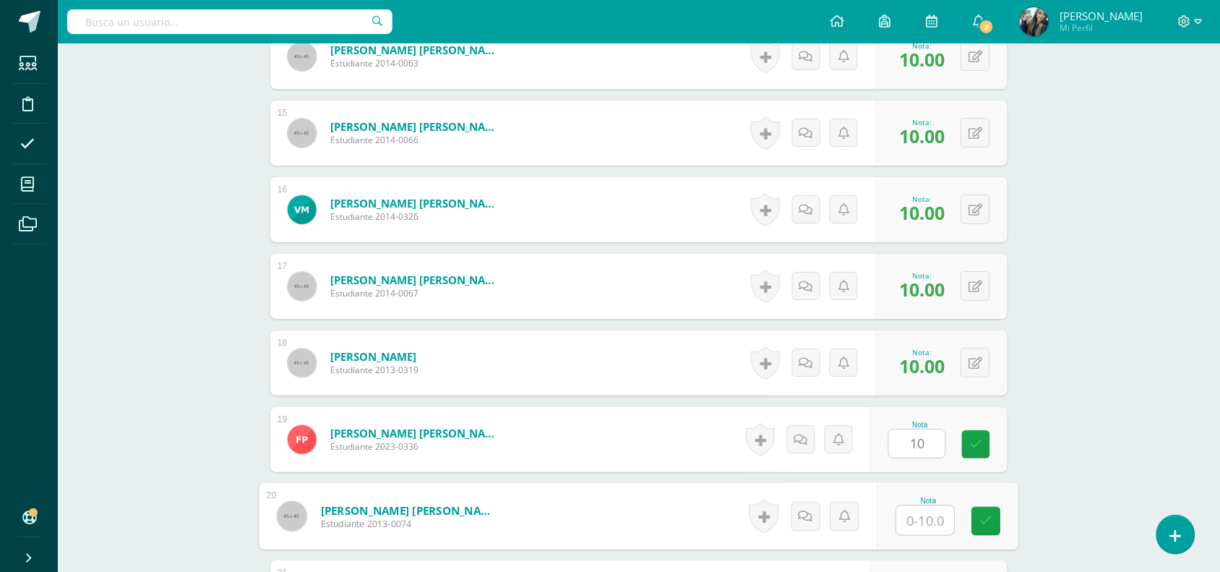
click at [924, 524] on input "text" at bounding box center [926, 520] width 58 height 29
type input "10"
click at [981, 522] on icon at bounding box center [986, 521] width 13 height 12
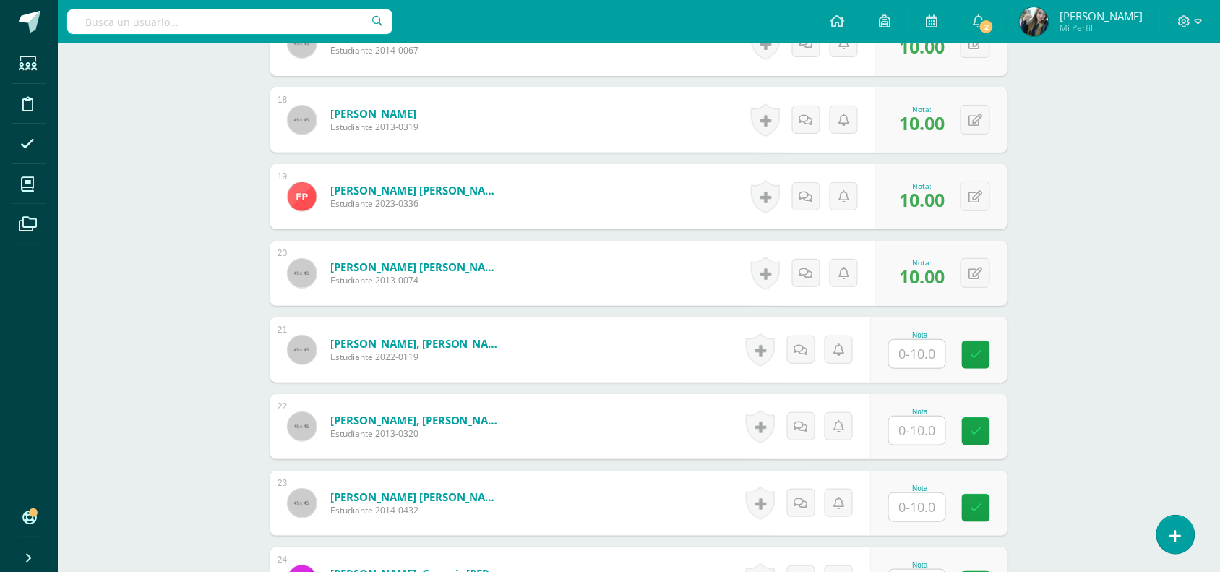
scroll to position [1742, 0]
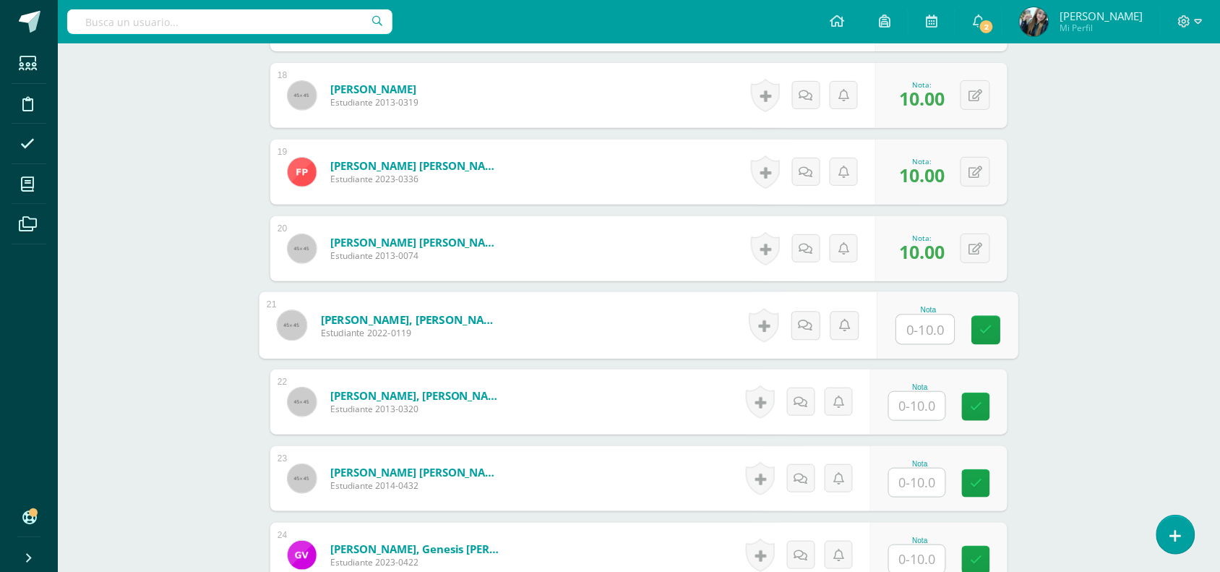
click at [908, 329] on input "text" at bounding box center [926, 329] width 58 height 29
type input "10"
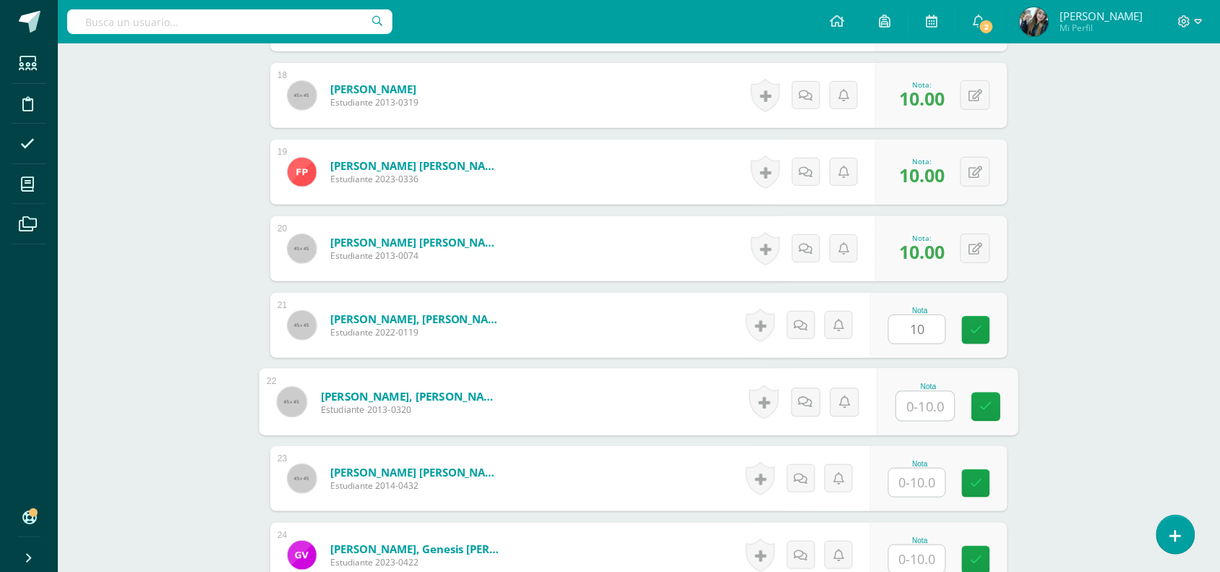
click at [916, 399] on input "text" at bounding box center [926, 406] width 58 height 29
type input "10"
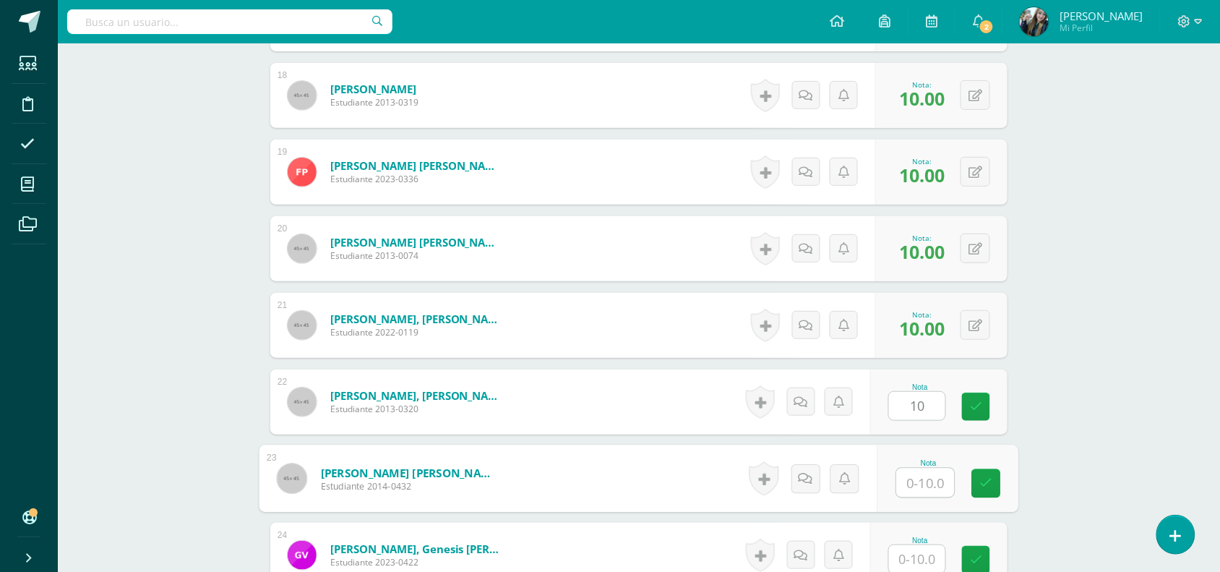
click at [926, 485] on input "text" at bounding box center [926, 482] width 58 height 29
type input "10"
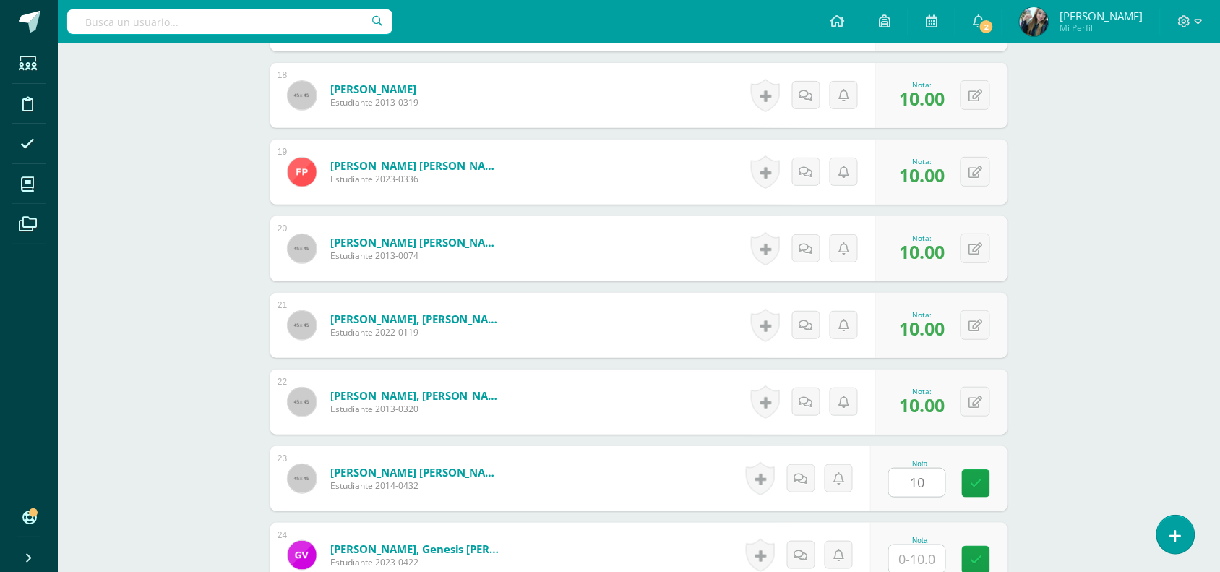
drag, startPoint x: 1231, startPoint y: 425, endPoint x: 1198, endPoint y: 503, distance: 84.6
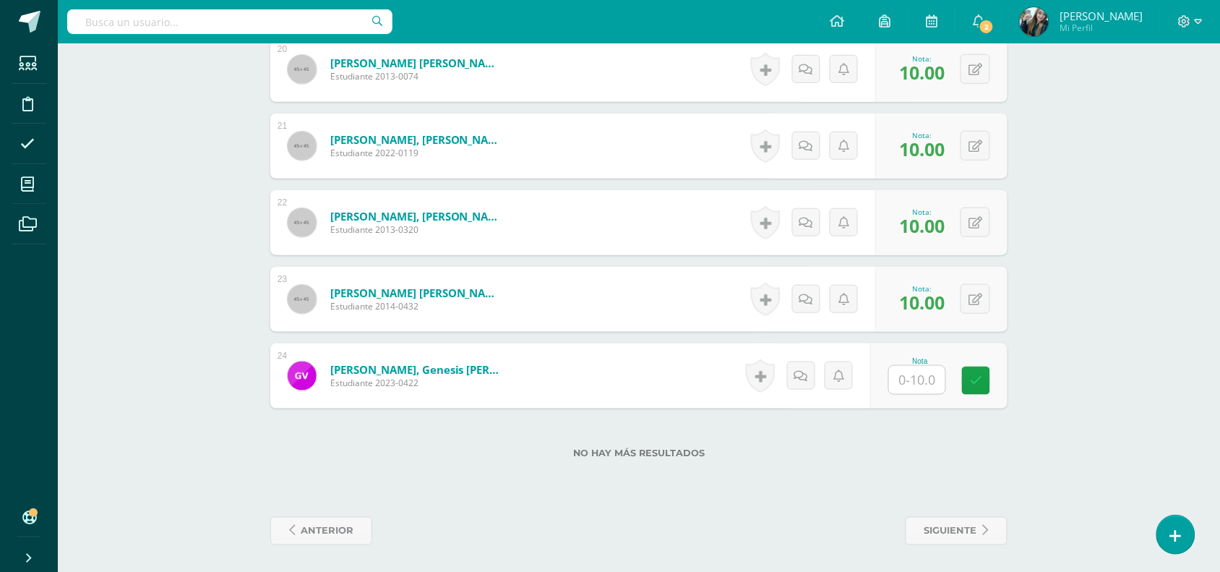
scroll to position [1923, 0]
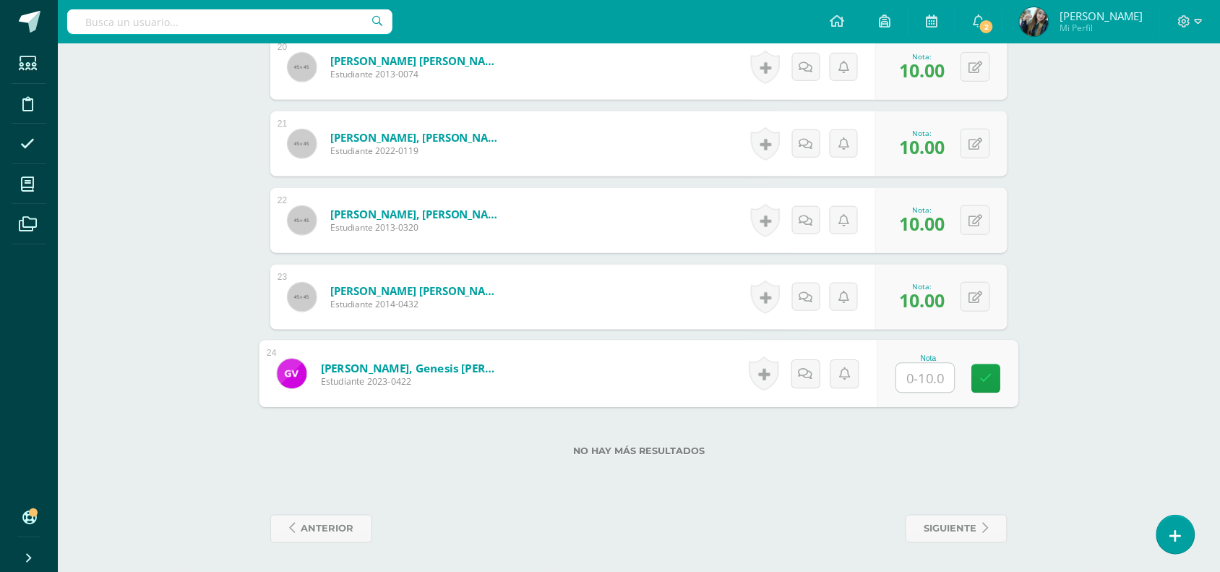
click at [937, 387] on input "text" at bounding box center [926, 378] width 58 height 29
type input "8"
click at [976, 384] on link at bounding box center [986, 378] width 29 height 29
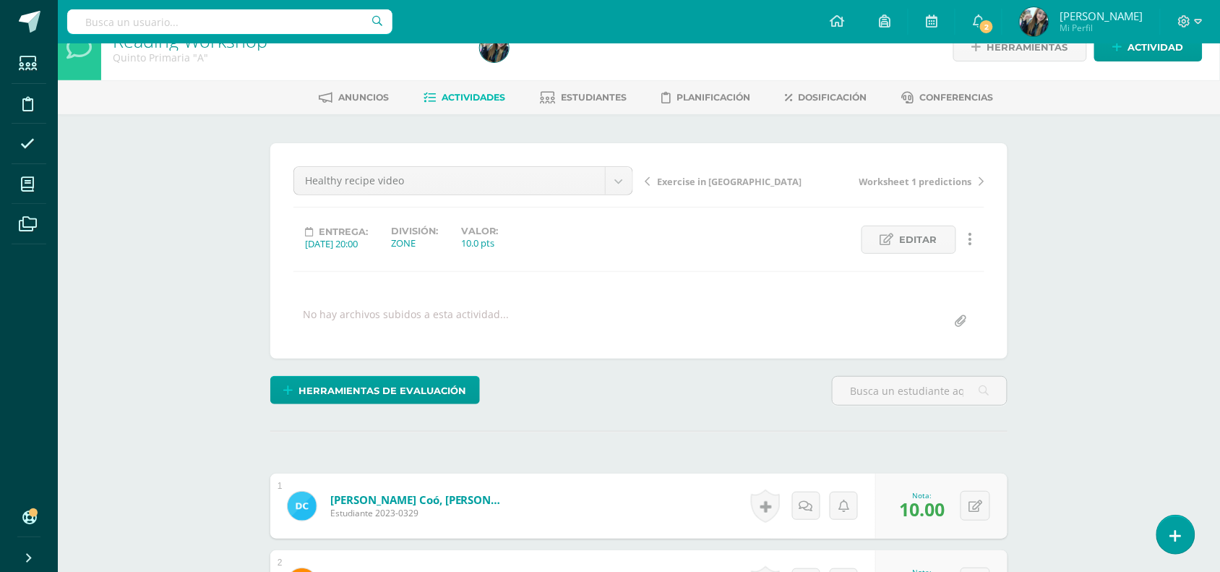
scroll to position [0, 0]
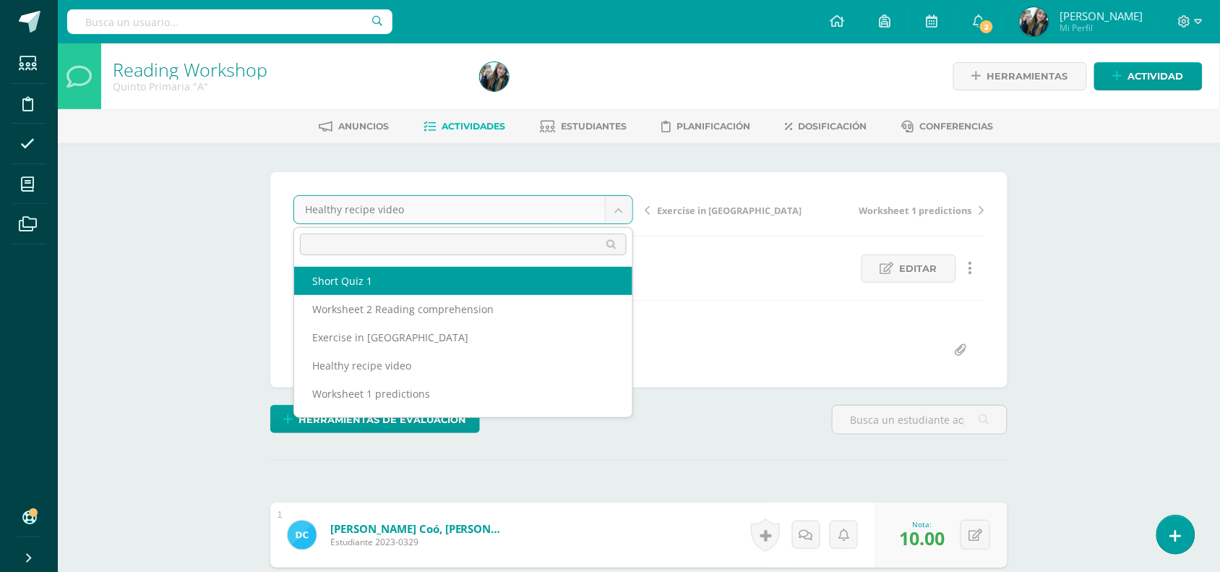
select select "/dashboard/teacher/grade-activity/48713/"
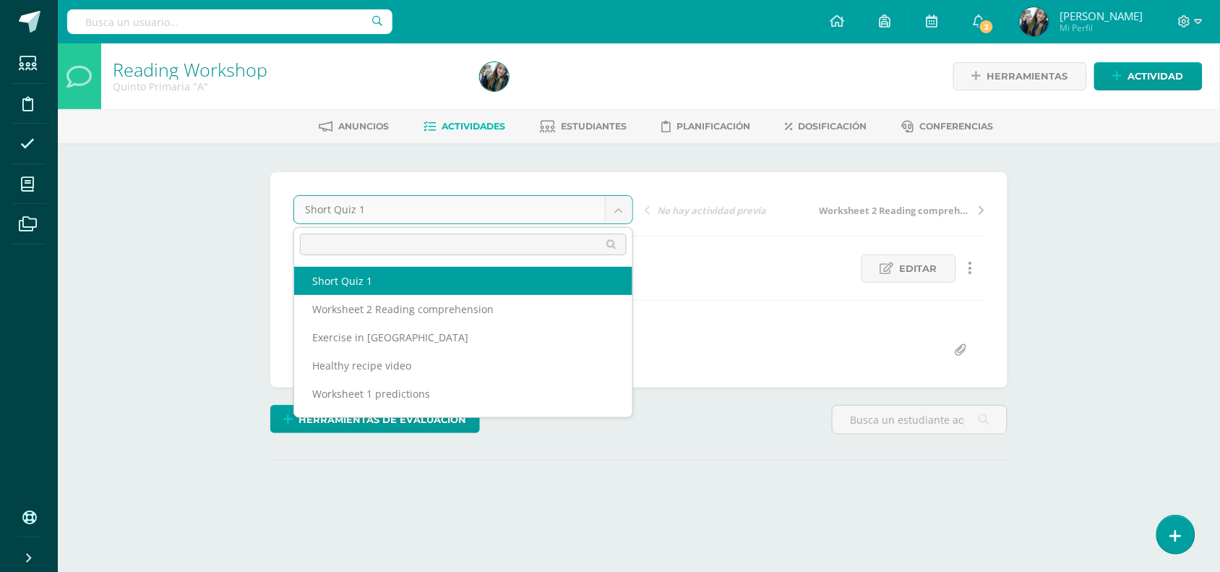
click at [619, 207] on body "Estudiantes Disciplina Asistencia Mis cursos Archivos Soporte Centro de ayuda Ú…" at bounding box center [610, 286] width 1220 height 572
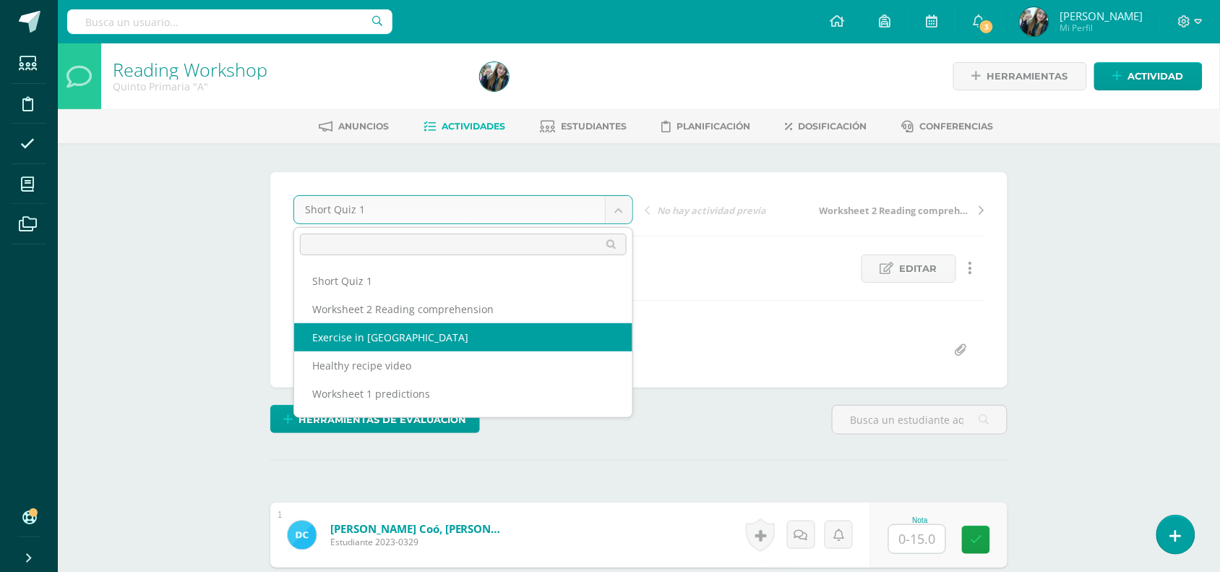
scroll to position [1, 0]
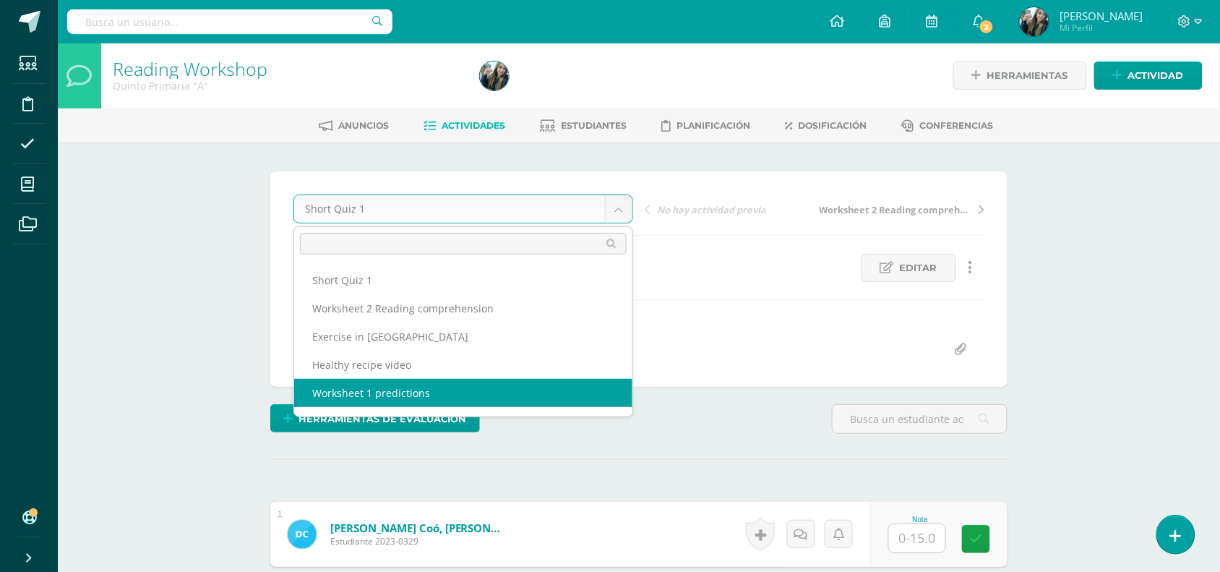
select select "/dashboard/teacher/grade-activity/48711/"
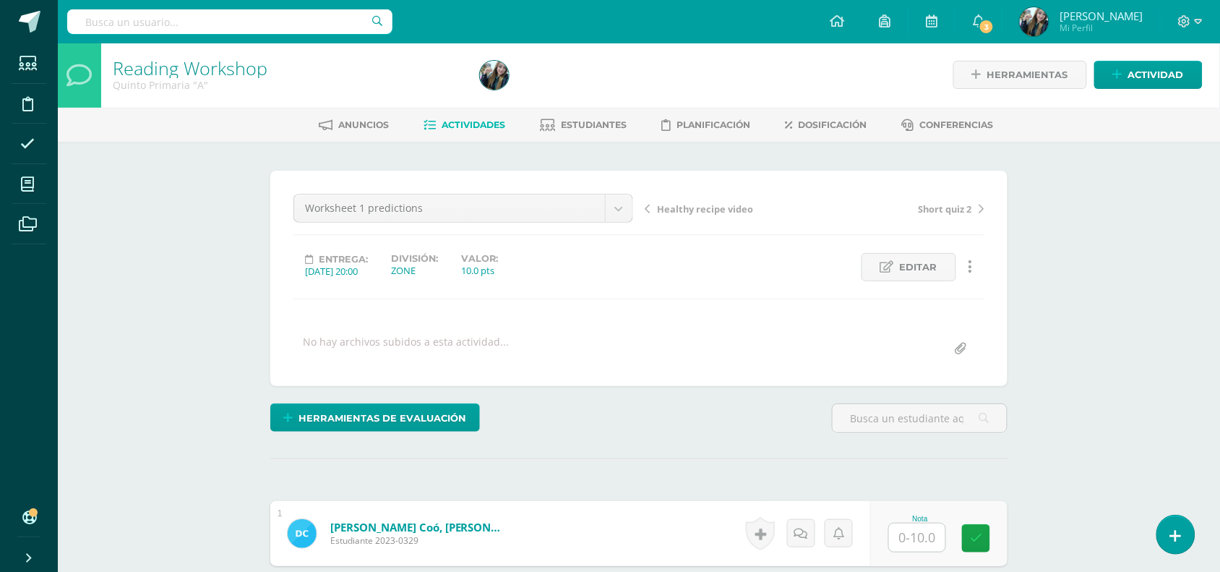
scroll to position [2, 0]
